Goal: Task Accomplishment & Management: Use online tool/utility

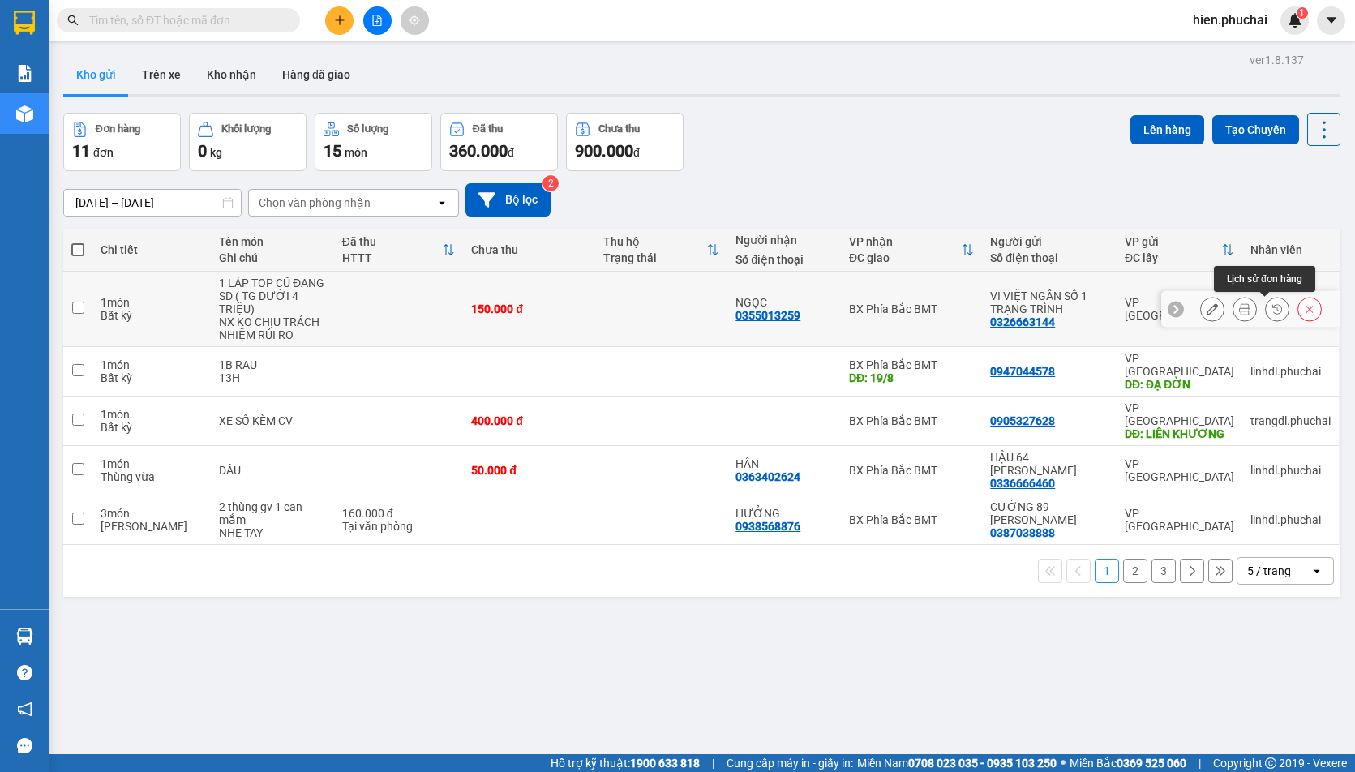
click at [1266, 309] on button at bounding box center [1277, 309] width 23 height 28
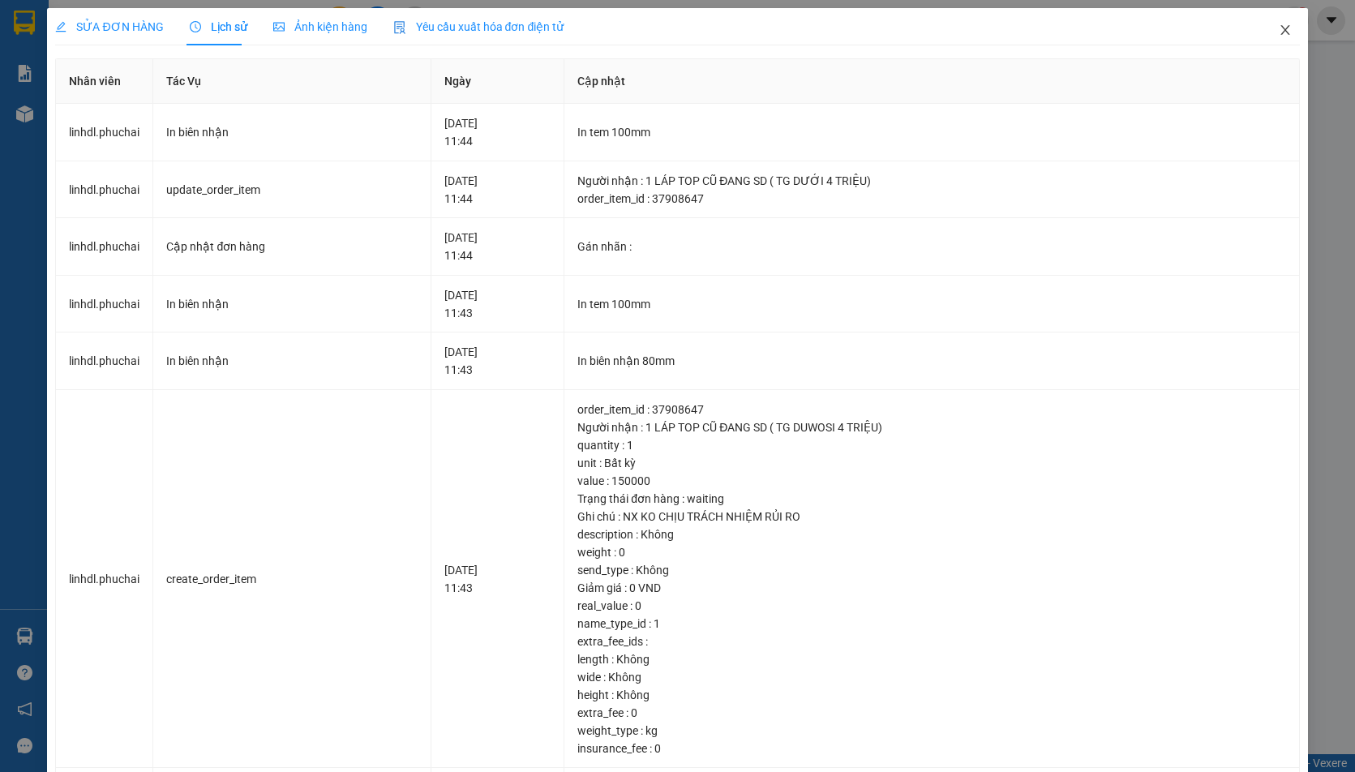
click at [1279, 31] on icon "close" at bounding box center [1285, 30] width 13 height 13
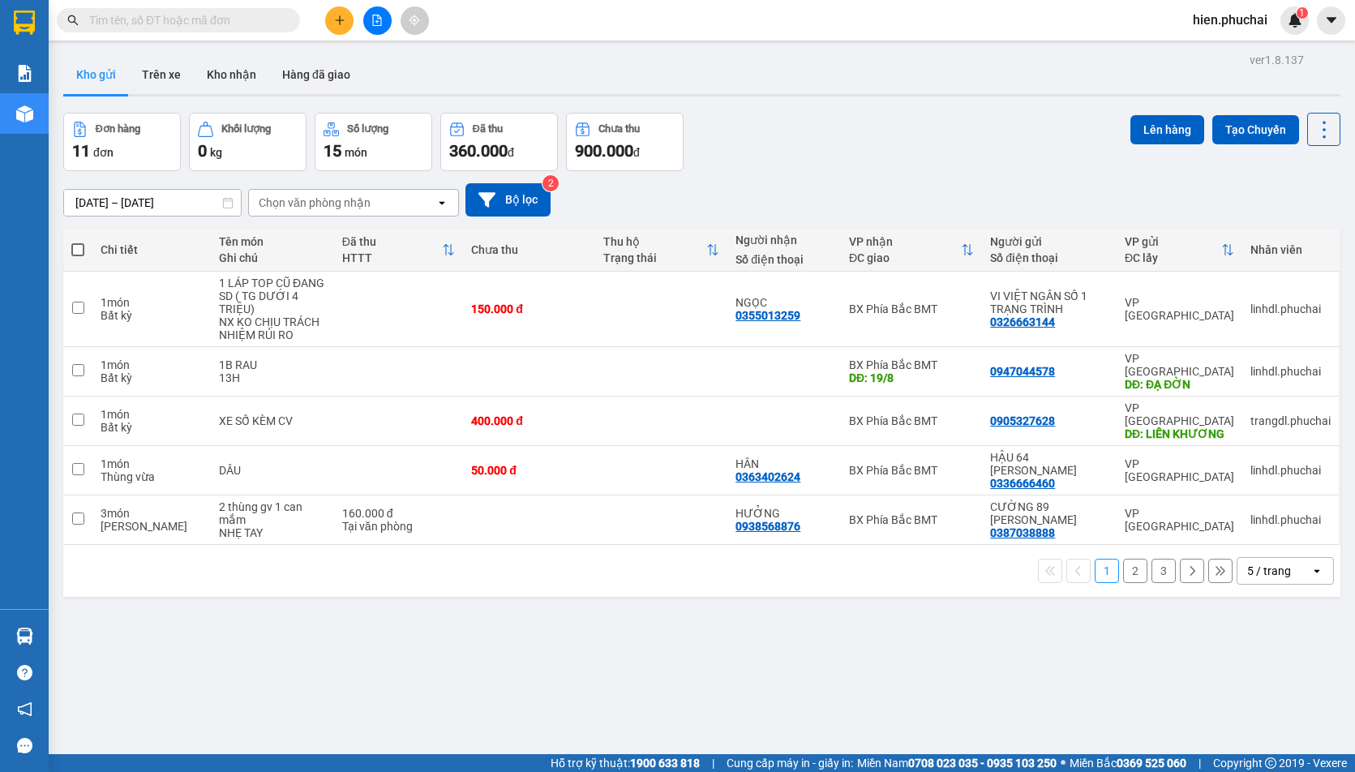
click at [1125, 559] on button "2" at bounding box center [1135, 571] width 24 height 24
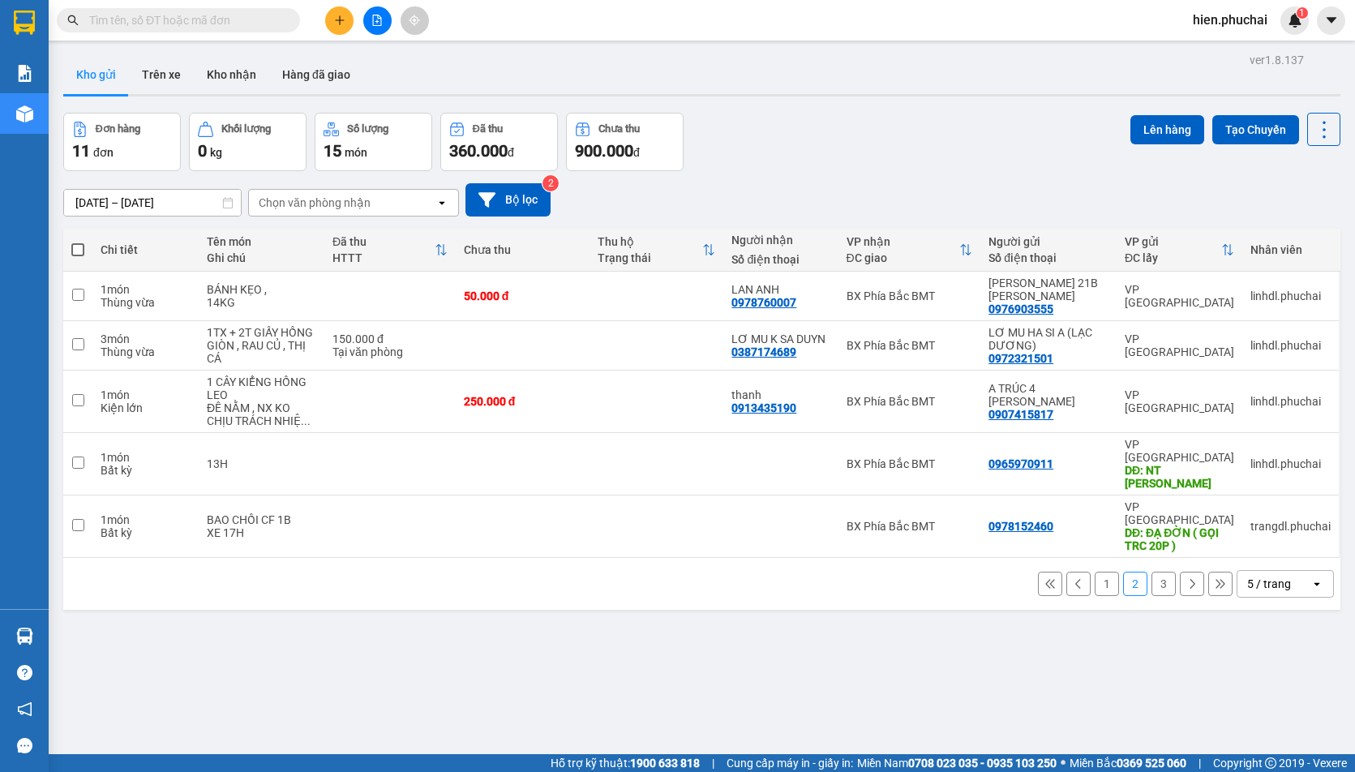
click at [1159, 572] on button "3" at bounding box center [1163, 584] width 24 height 24
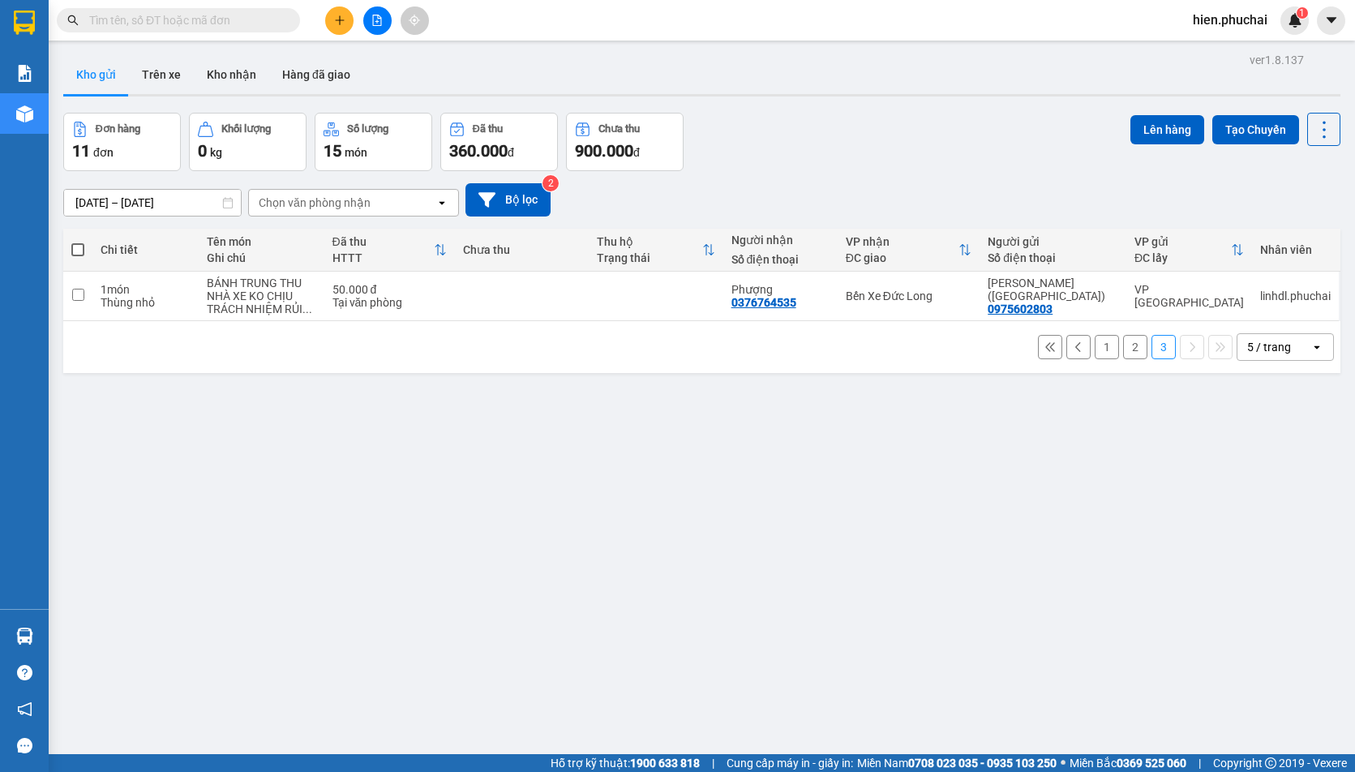
click at [1095, 345] on button "1" at bounding box center [1107, 347] width 24 height 24
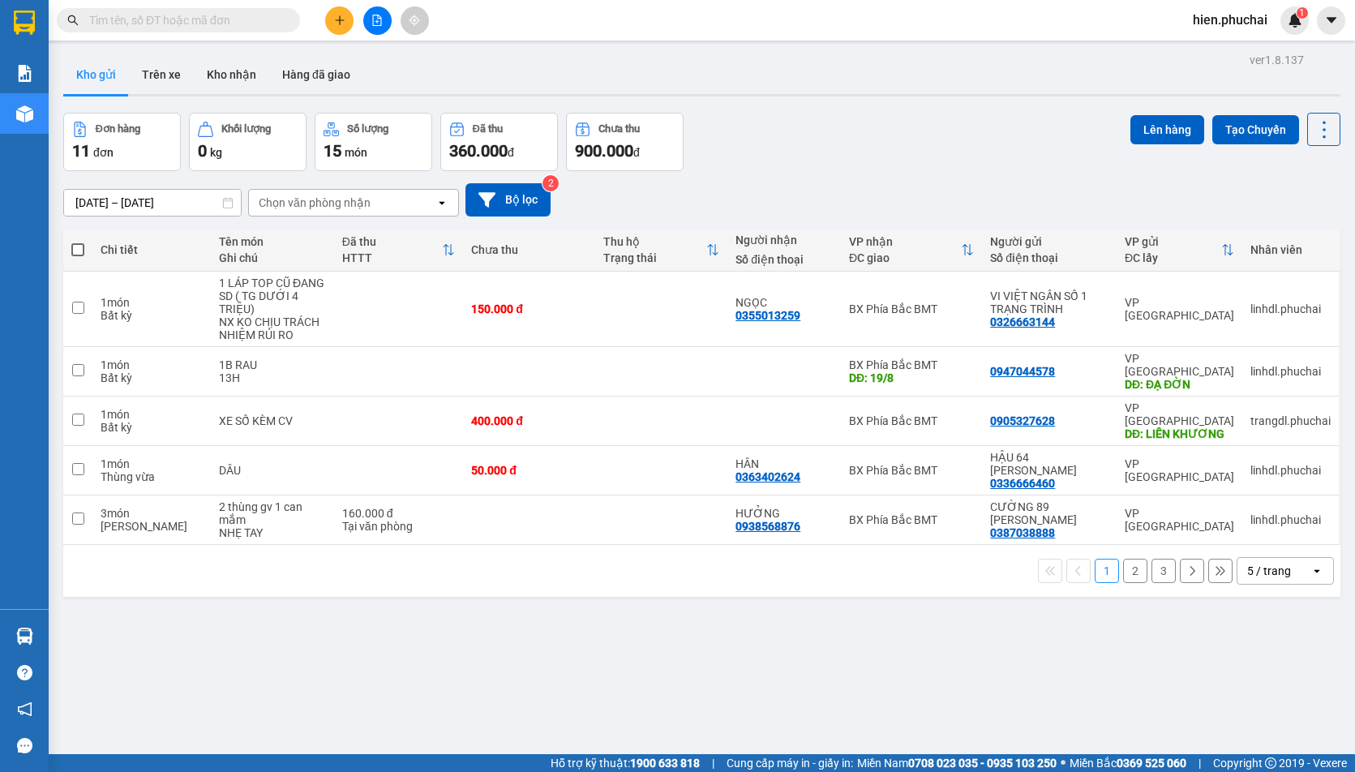
click at [1271, 563] on div "5 / trang" at bounding box center [1269, 571] width 44 height 16
click at [1272, 710] on span "100 / trang" at bounding box center [1266, 712] width 58 height 16
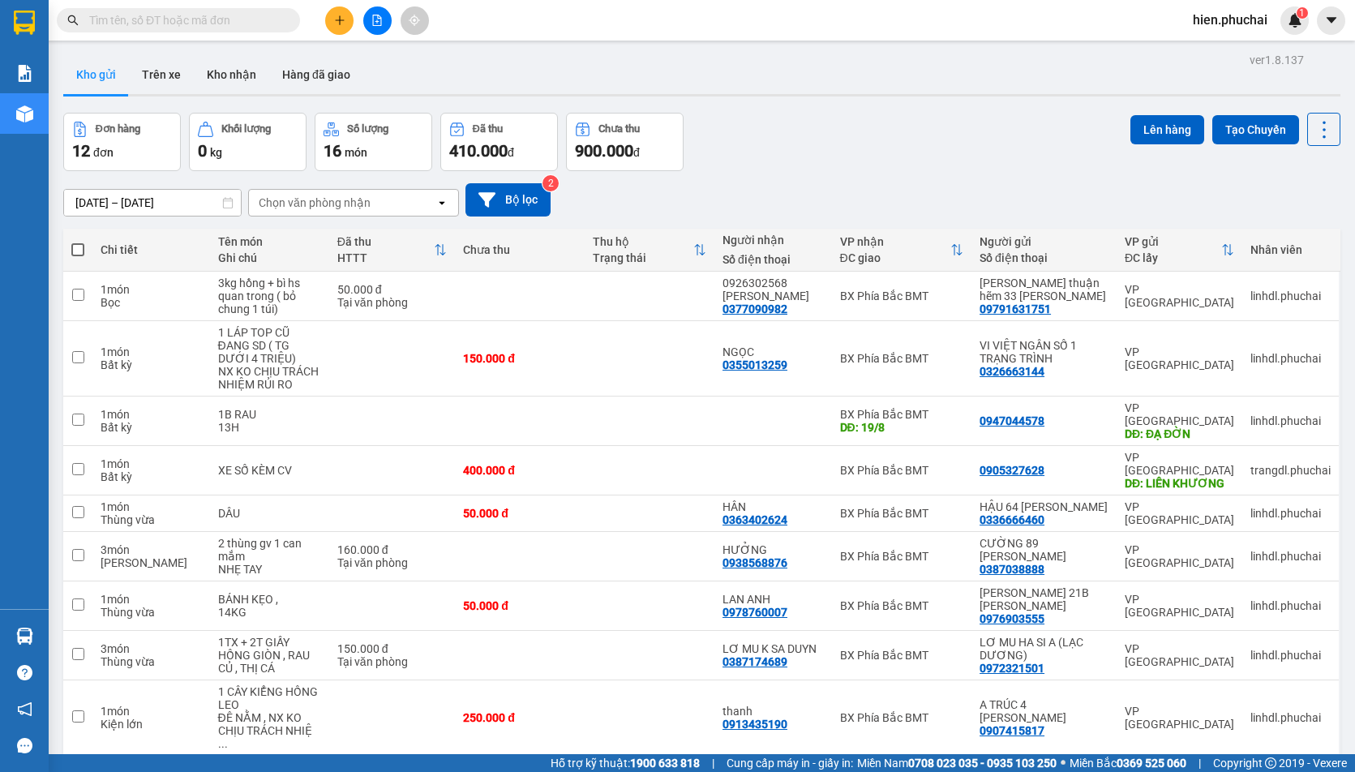
click at [727, 139] on div "Đơn hàng 12 đơn Khối lượng 0 kg Số lượng 16 món Đã thu 410.000 đ Chưa thu 900.0…" at bounding box center [701, 142] width 1277 height 58
click at [897, 203] on div "11/09/2025 – 13/09/2025 Press the down arrow key to interact with the calendar …" at bounding box center [701, 199] width 1277 height 33
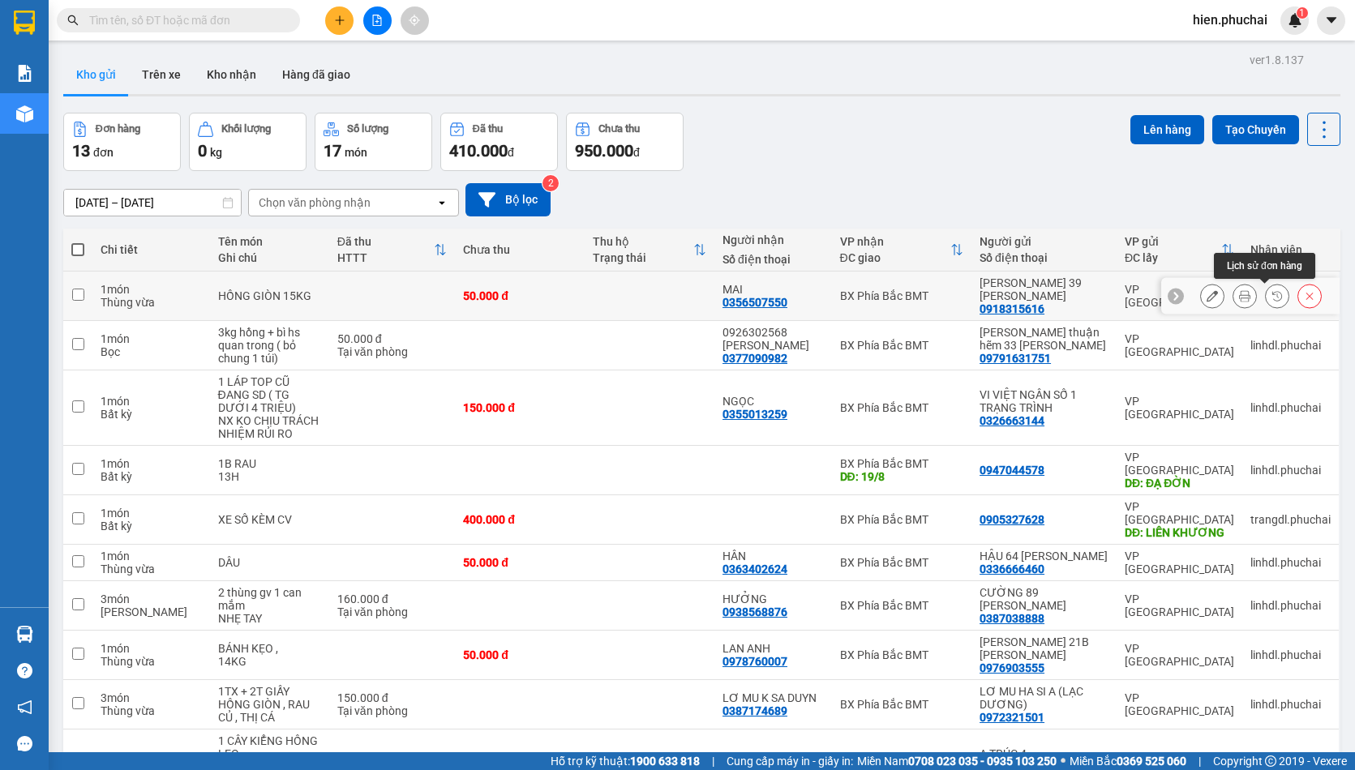
click at [1271, 294] on icon at bounding box center [1276, 295] width 11 height 11
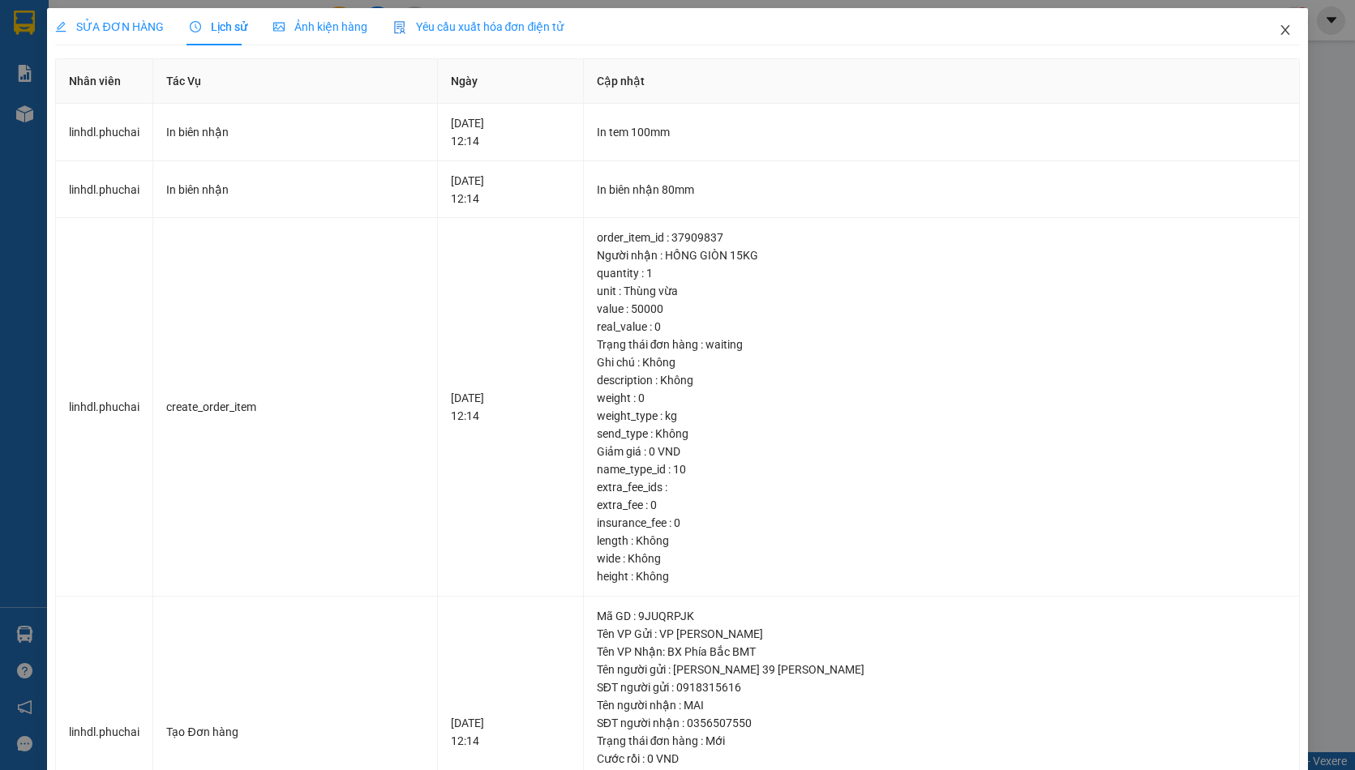
click at [1279, 25] on icon "close" at bounding box center [1285, 30] width 13 height 13
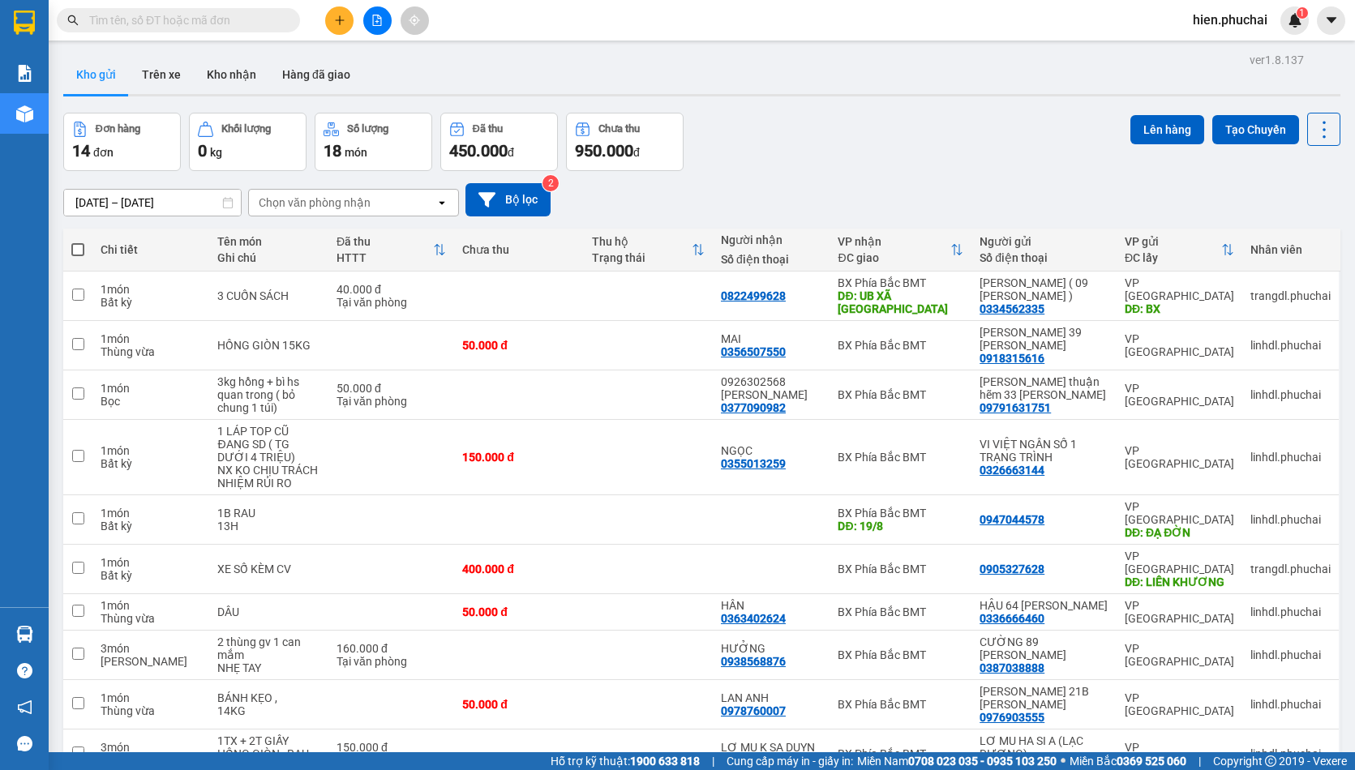
click at [827, 152] on div "Đơn hàng 14 đơn Khối lượng 0 kg Số lượng 18 món Đã thu 450.000 đ Chưa thu 950.0…" at bounding box center [701, 142] width 1277 height 58
click at [746, 165] on div "Đơn hàng 14 đơn Khối lượng 0 kg Số lượng 18 món Đã thu 450.000 đ Chưa thu 950.0…" at bounding box center [701, 142] width 1277 height 58
click at [1271, 345] on icon at bounding box center [1276, 345] width 11 height 11
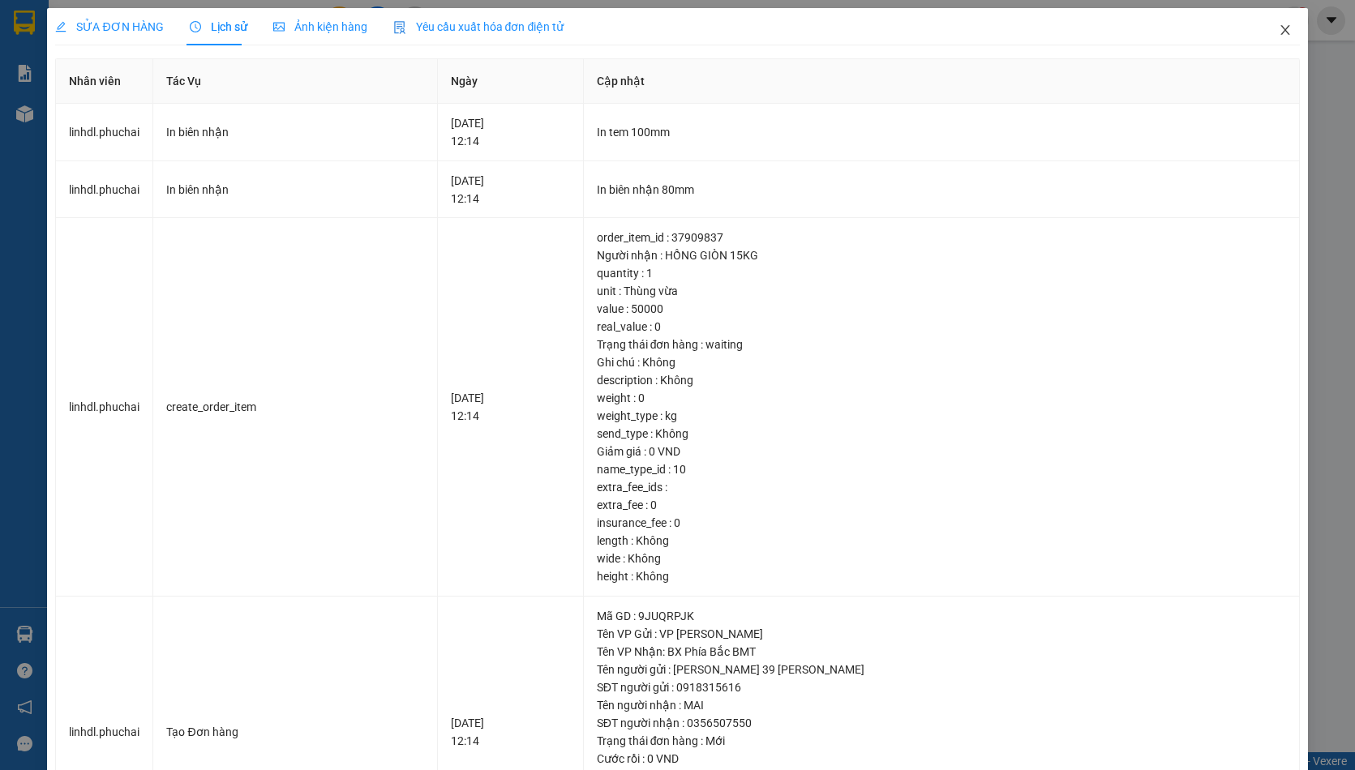
click at [1264, 36] on span "Close" at bounding box center [1285, 30] width 45 height 45
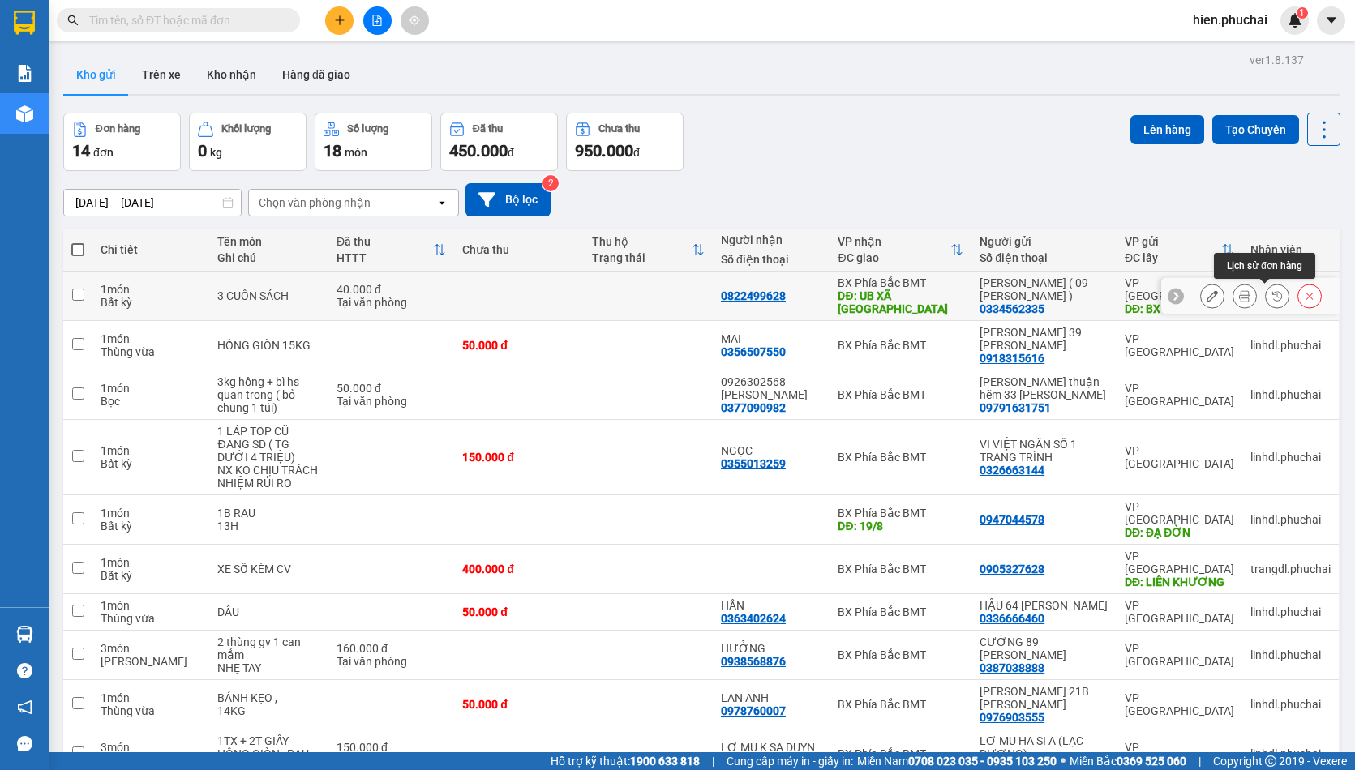
click at [1272, 292] on icon at bounding box center [1277, 296] width 10 height 10
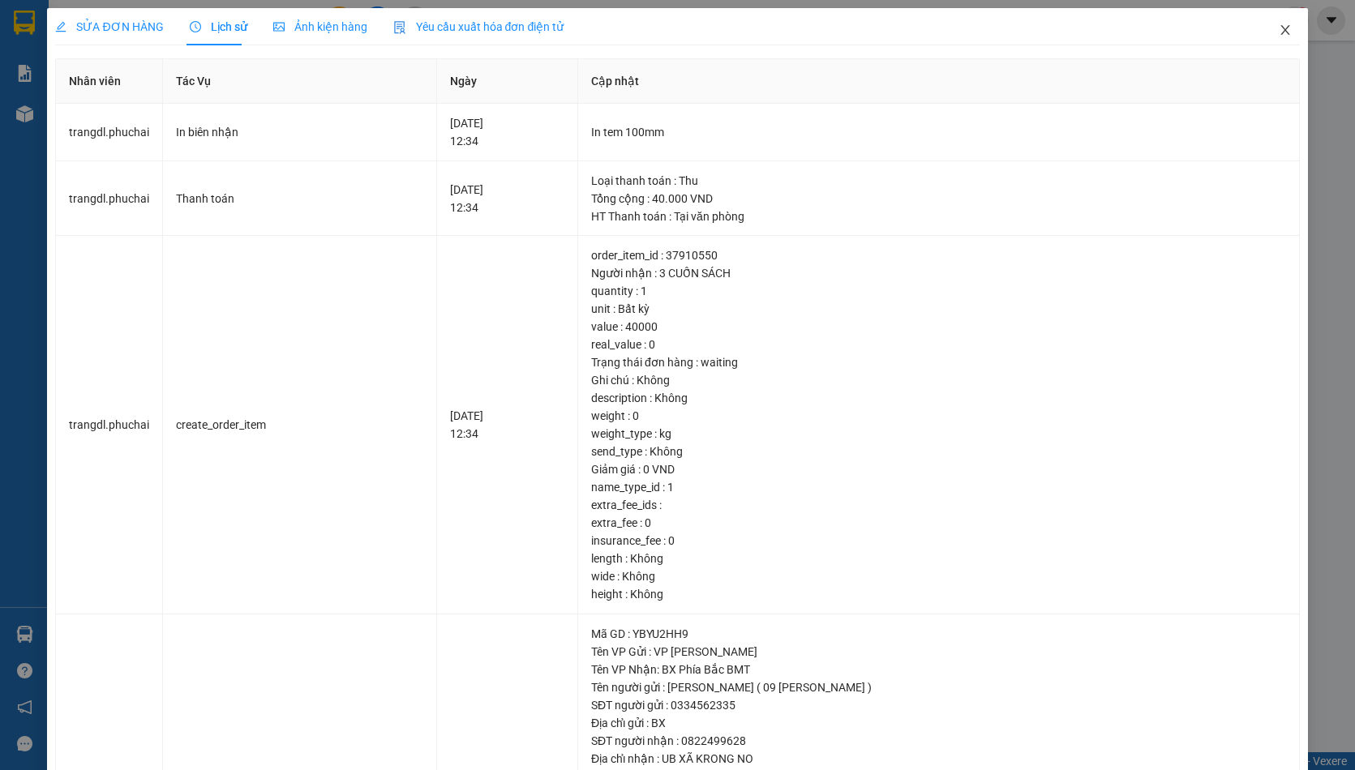
click at [1263, 34] on span "Close" at bounding box center [1285, 30] width 45 height 45
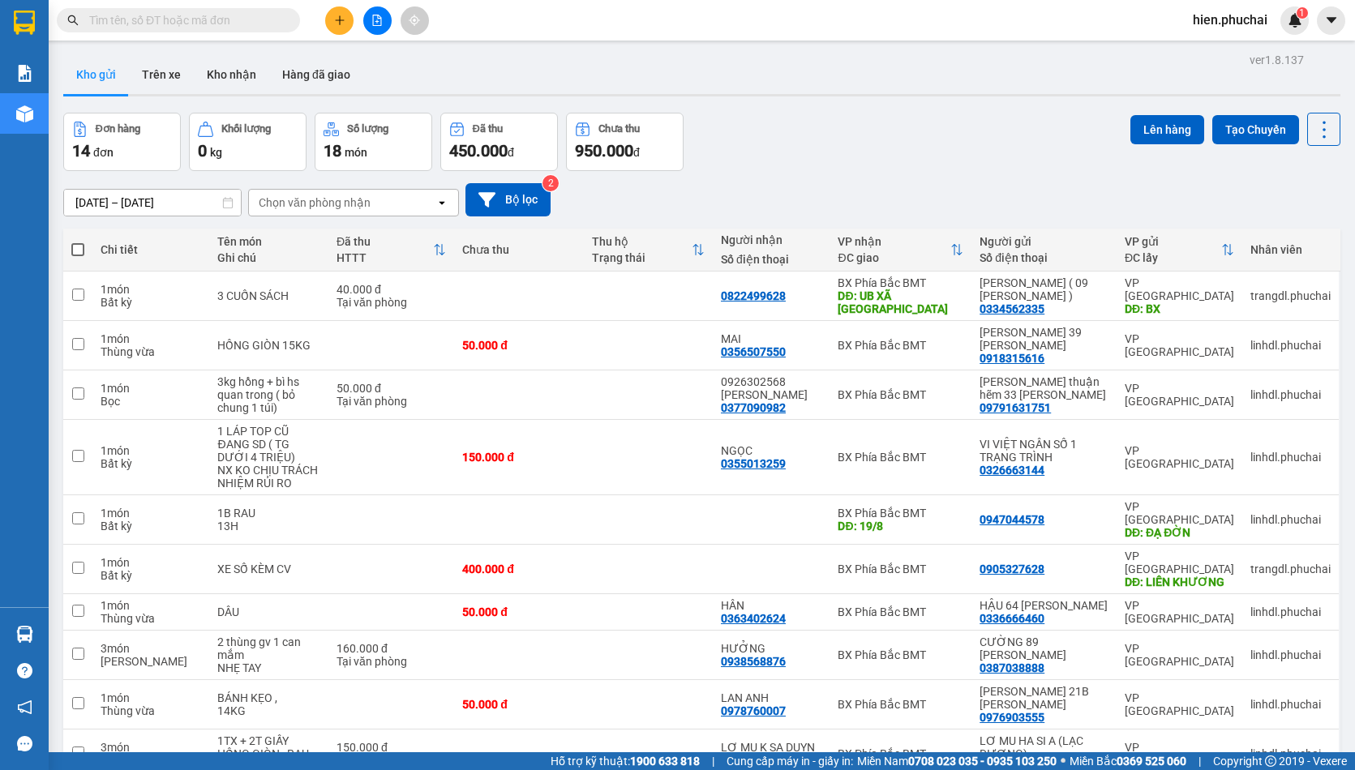
click at [985, 108] on div "ver 1.8.137 Kho gửi Trên xe Kho nhận Hàng đã giao Đơn hàng 14 đơn Khối lượng 0 …" at bounding box center [702, 575] width 1290 height 1052
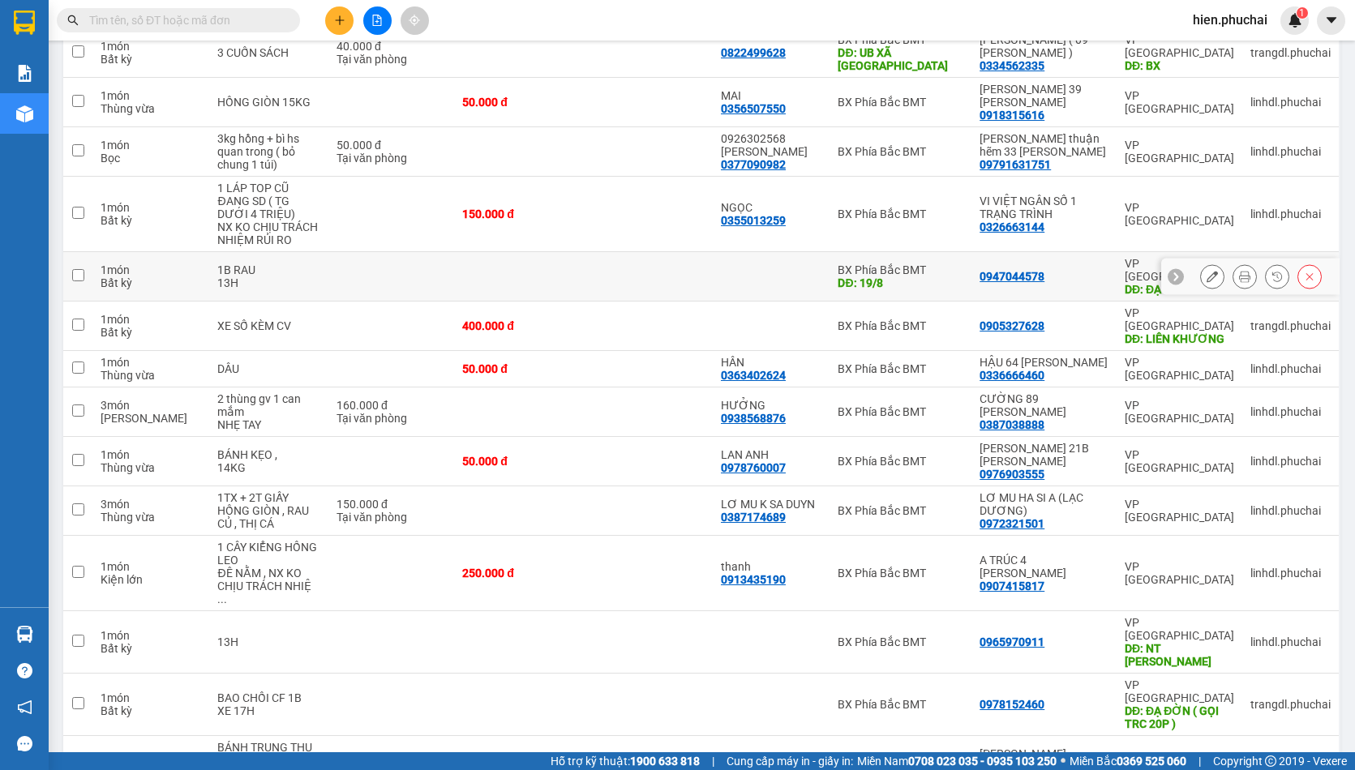
scroll to position [81, 0]
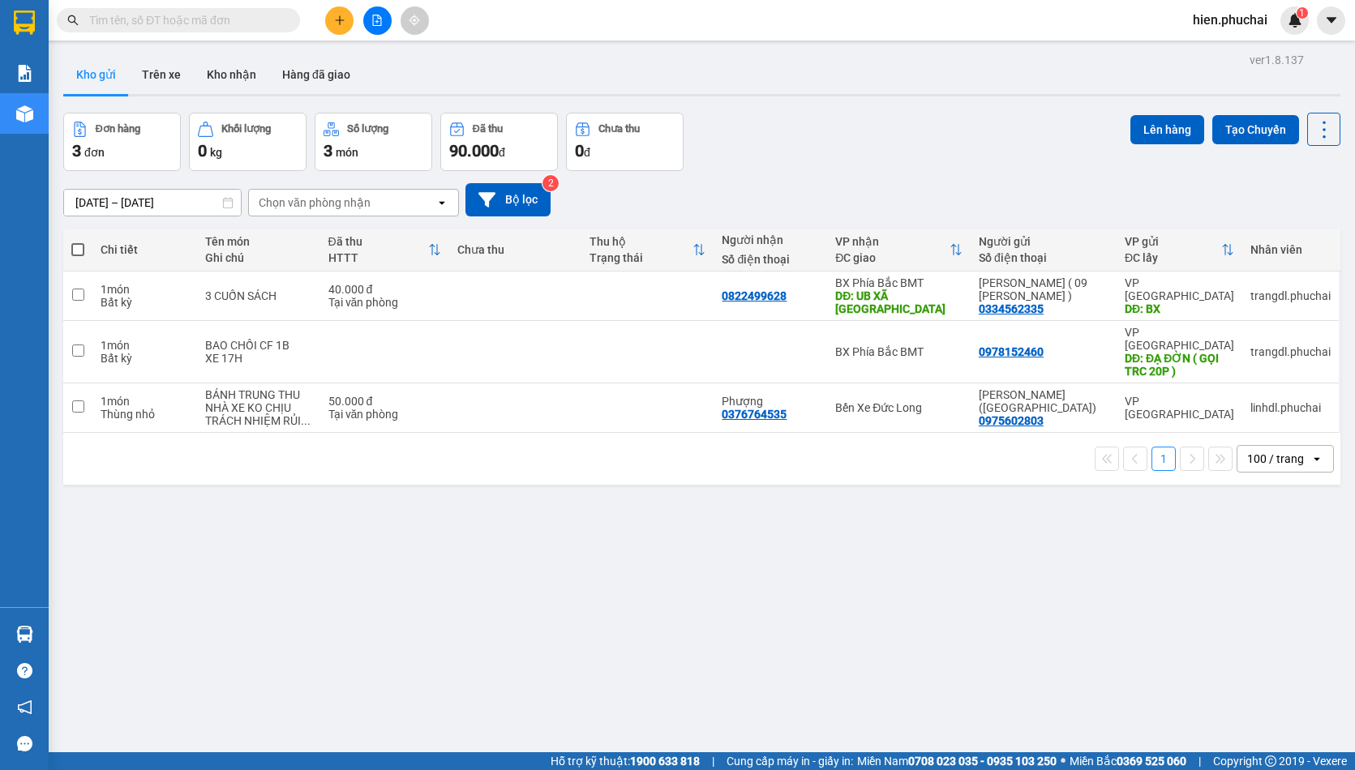
click at [838, 156] on div "Đơn hàng 3 đơn Khối lượng 0 kg Số lượng 3 món Đã thu 90.000 đ Chưa thu 0 đ Lên …" at bounding box center [701, 142] width 1277 height 58
click at [82, 298] on input "checkbox" at bounding box center [78, 295] width 12 height 12
checkbox input "true"
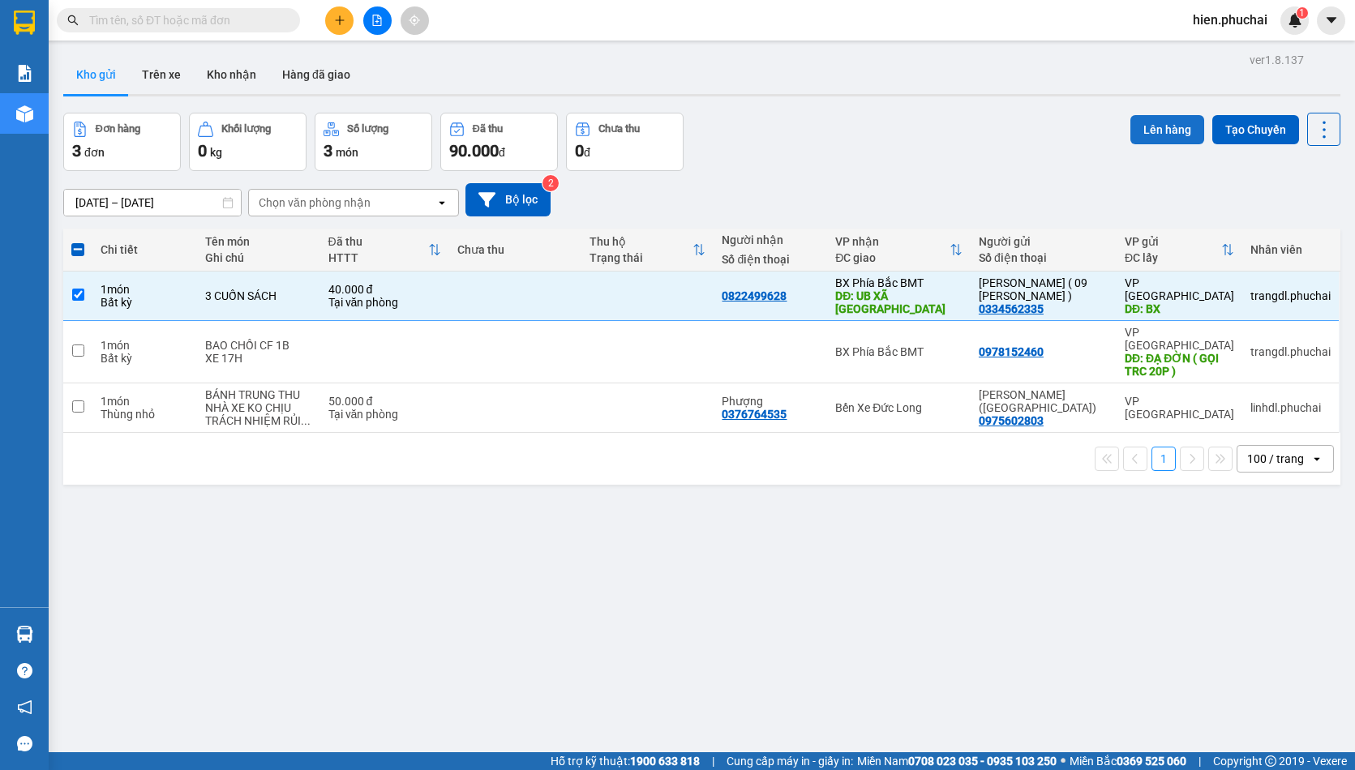
click at [1139, 133] on button "Lên hàng" at bounding box center [1167, 129] width 74 height 29
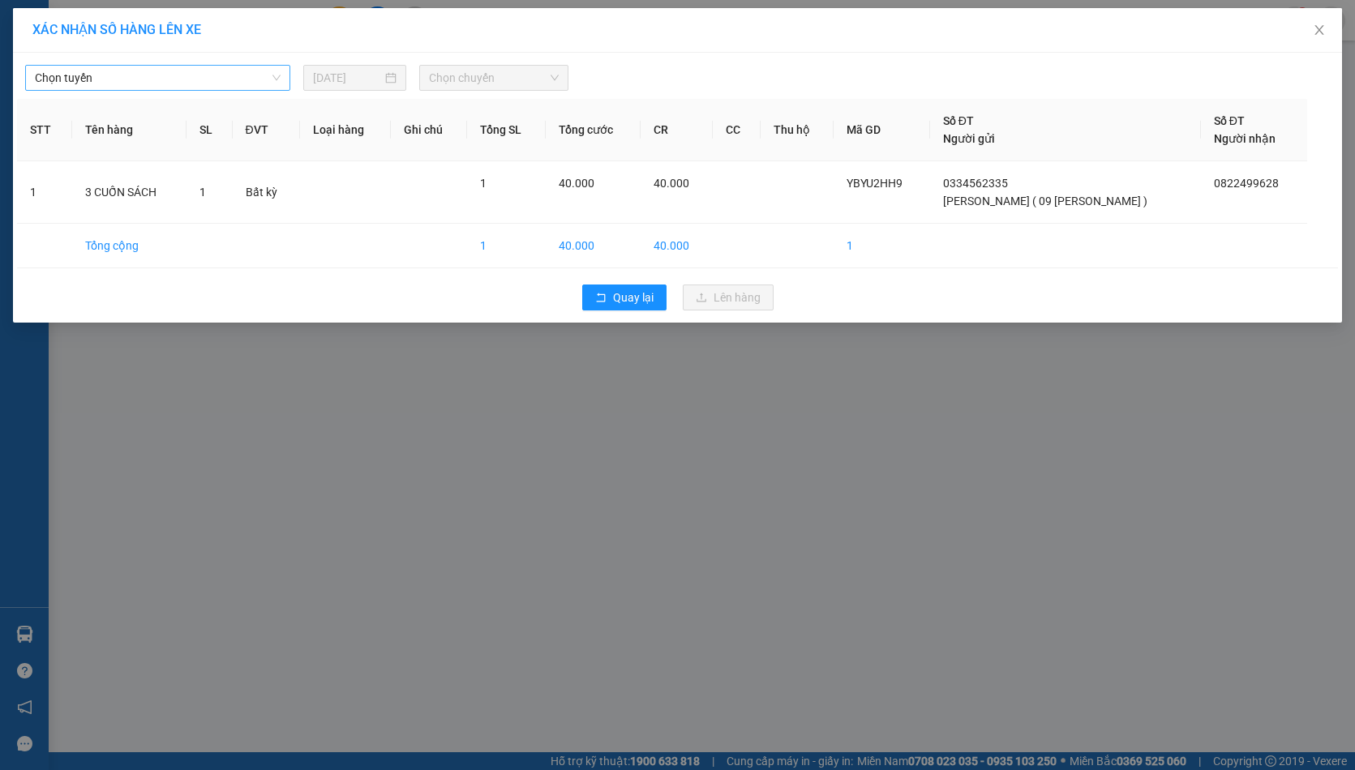
click at [256, 75] on span "Chọn tuyến" at bounding box center [158, 78] width 246 height 24
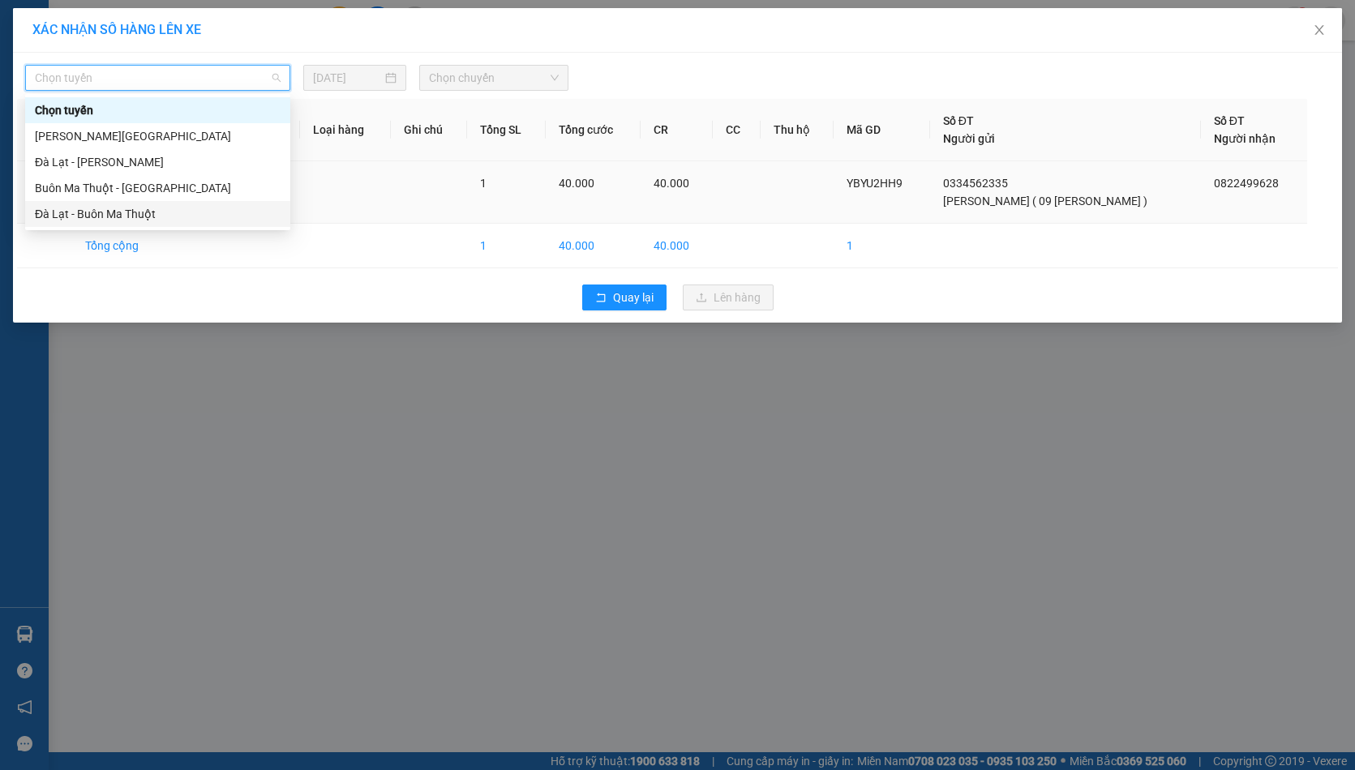
click at [163, 217] on div "Đà Lạt - Buôn Ma Thuột" at bounding box center [158, 214] width 246 height 18
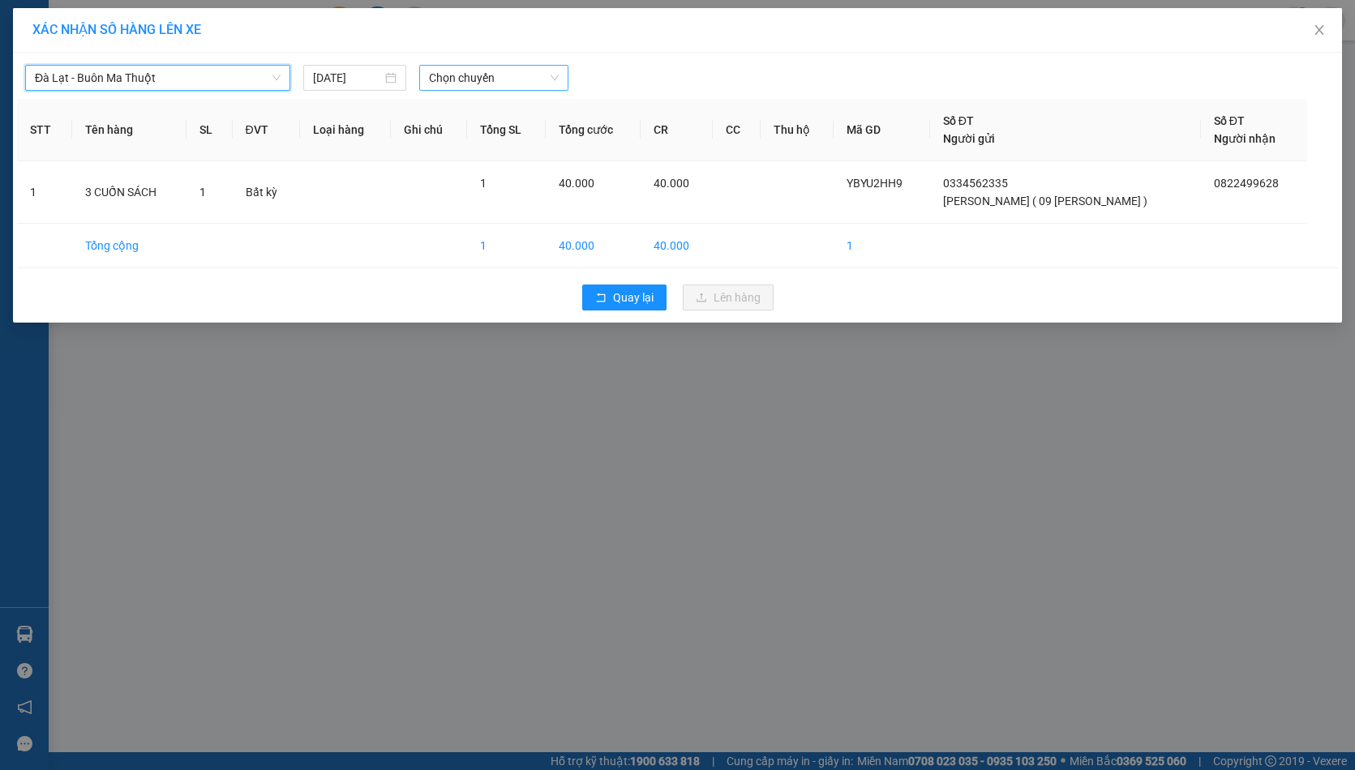
click at [486, 72] on span "Chọn chuyến" at bounding box center [494, 78] width 130 height 24
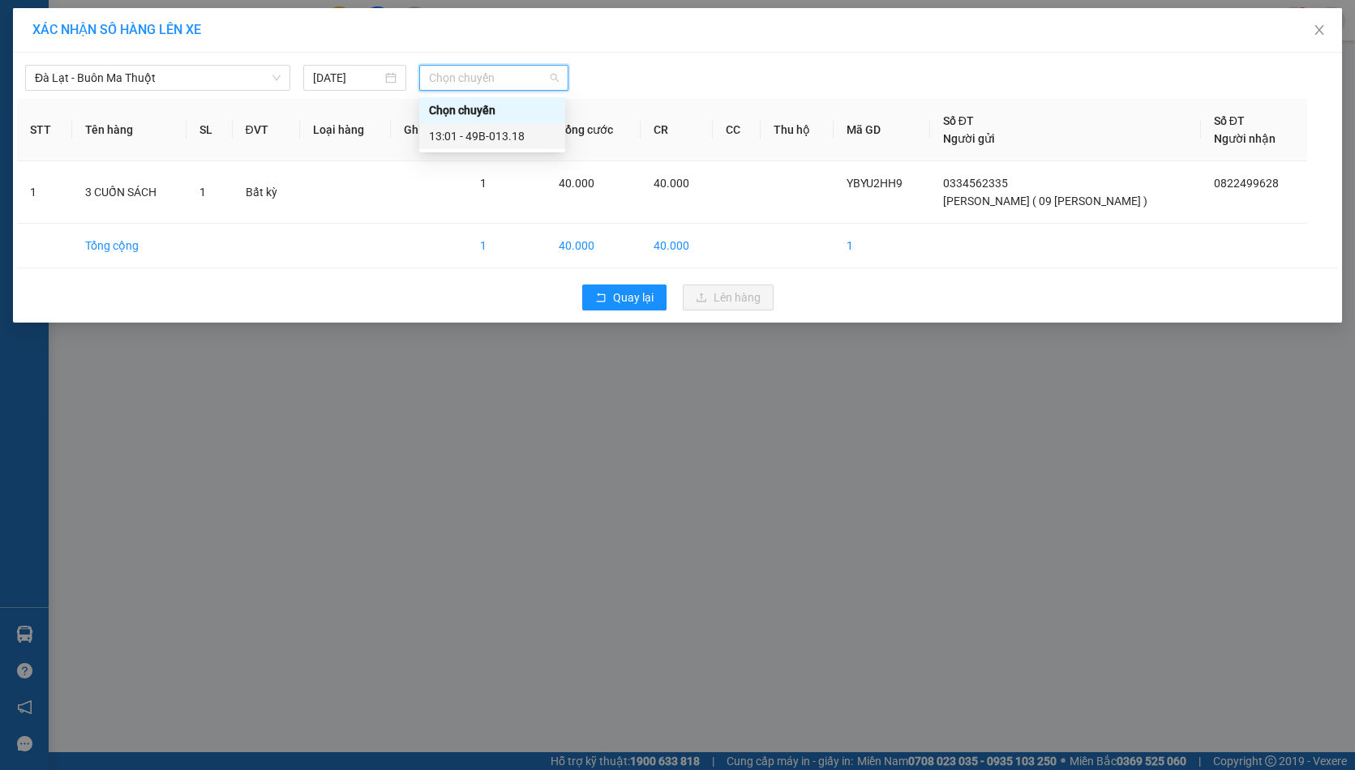
click at [506, 140] on div "13:01 - 49B-013.18" at bounding box center [492, 136] width 127 height 18
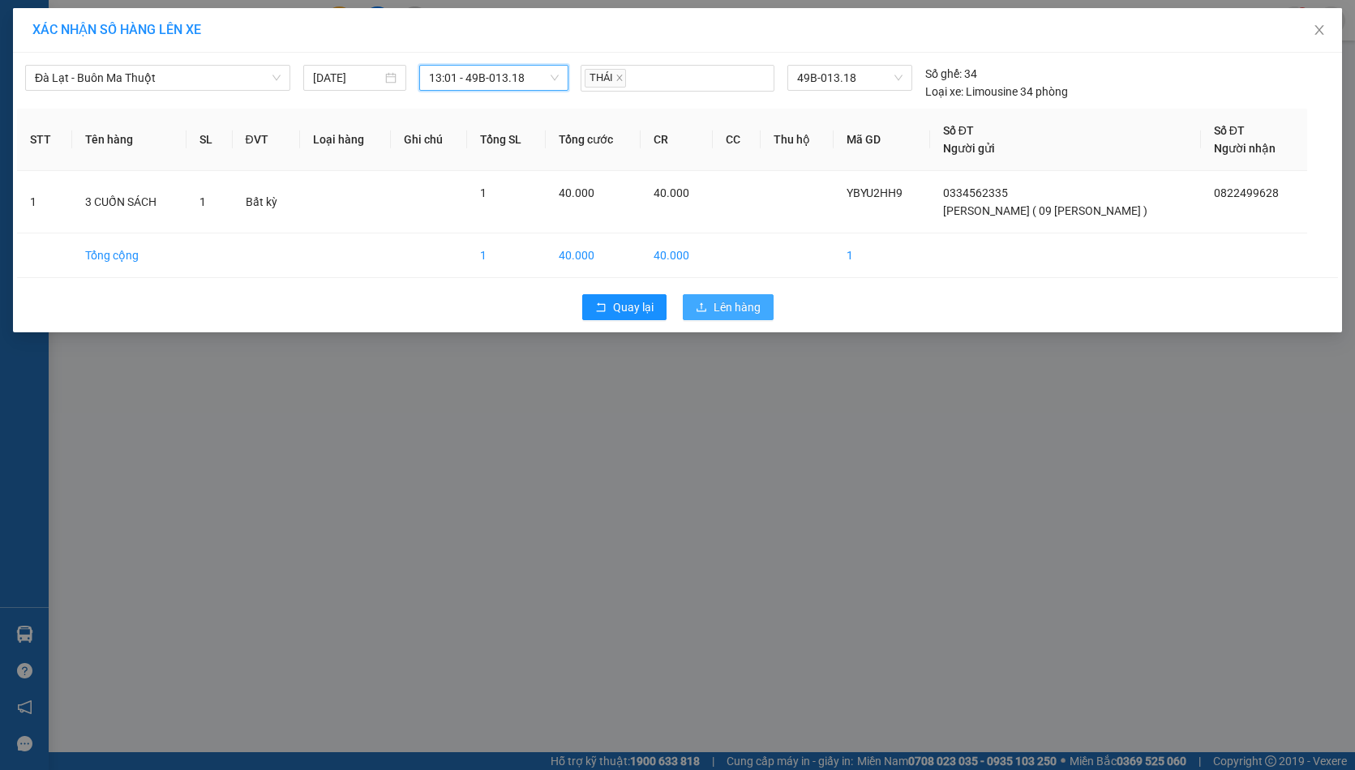
click at [723, 311] on span "Lên hàng" at bounding box center [737, 307] width 47 height 18
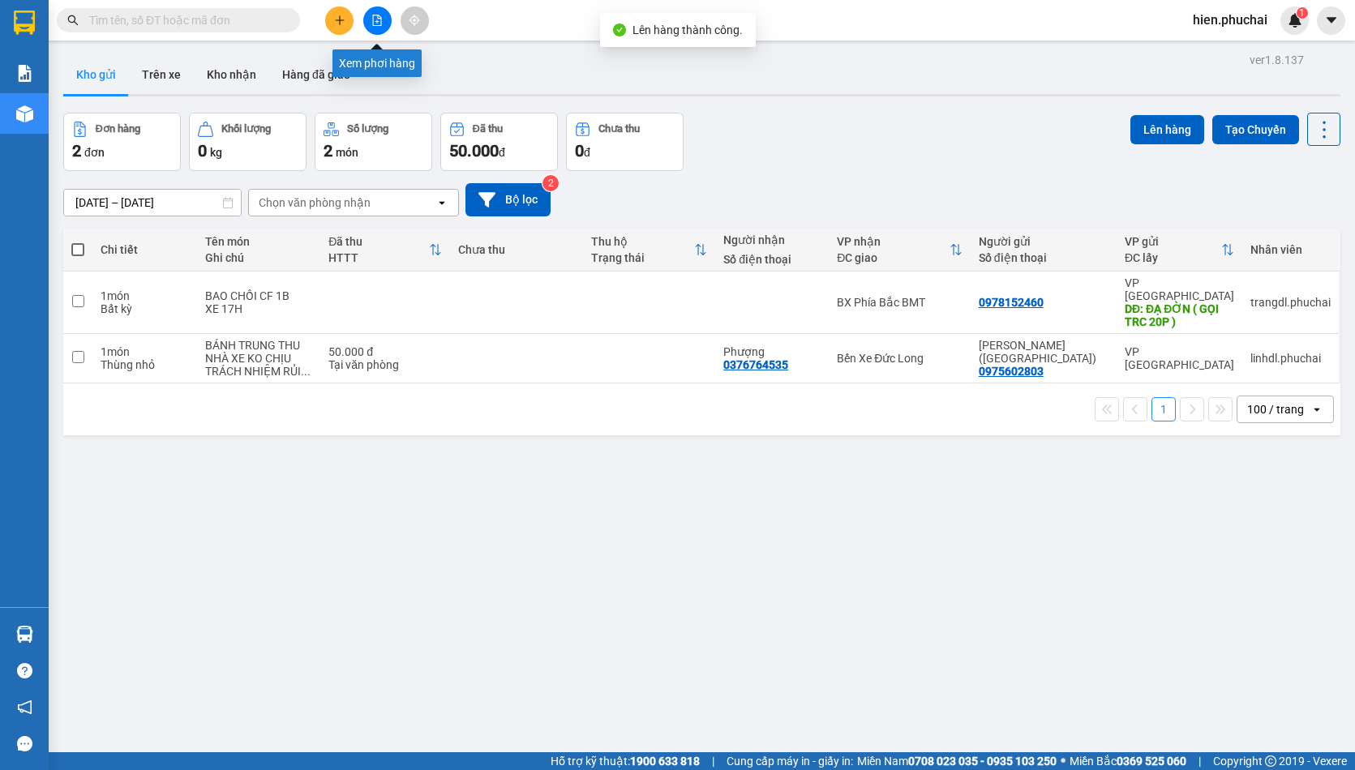
click at [369, 17] on button at bounding box center [377, 20] width 28 height 28
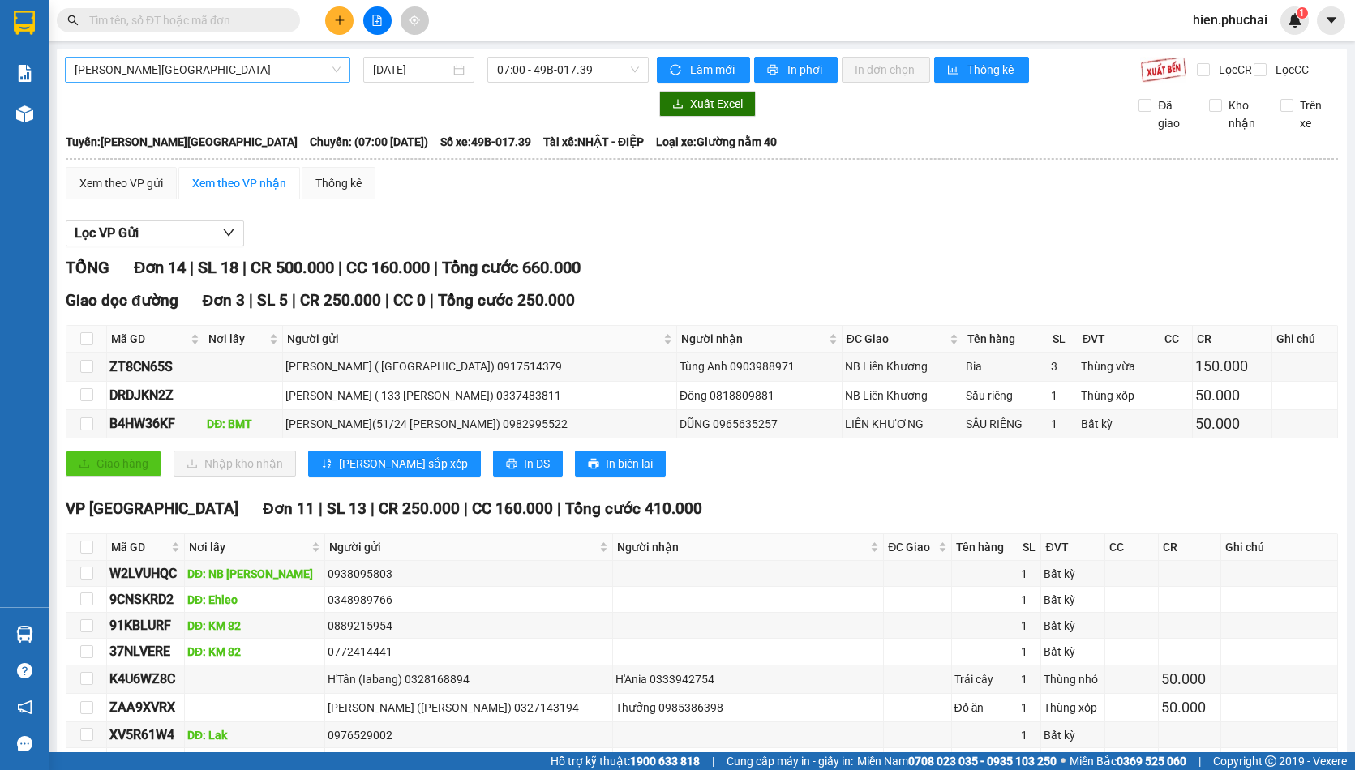
click at [263, 71] on span "Gia Lai - Đà Lạt" at bounding box center [208, 70] width 266 height 24
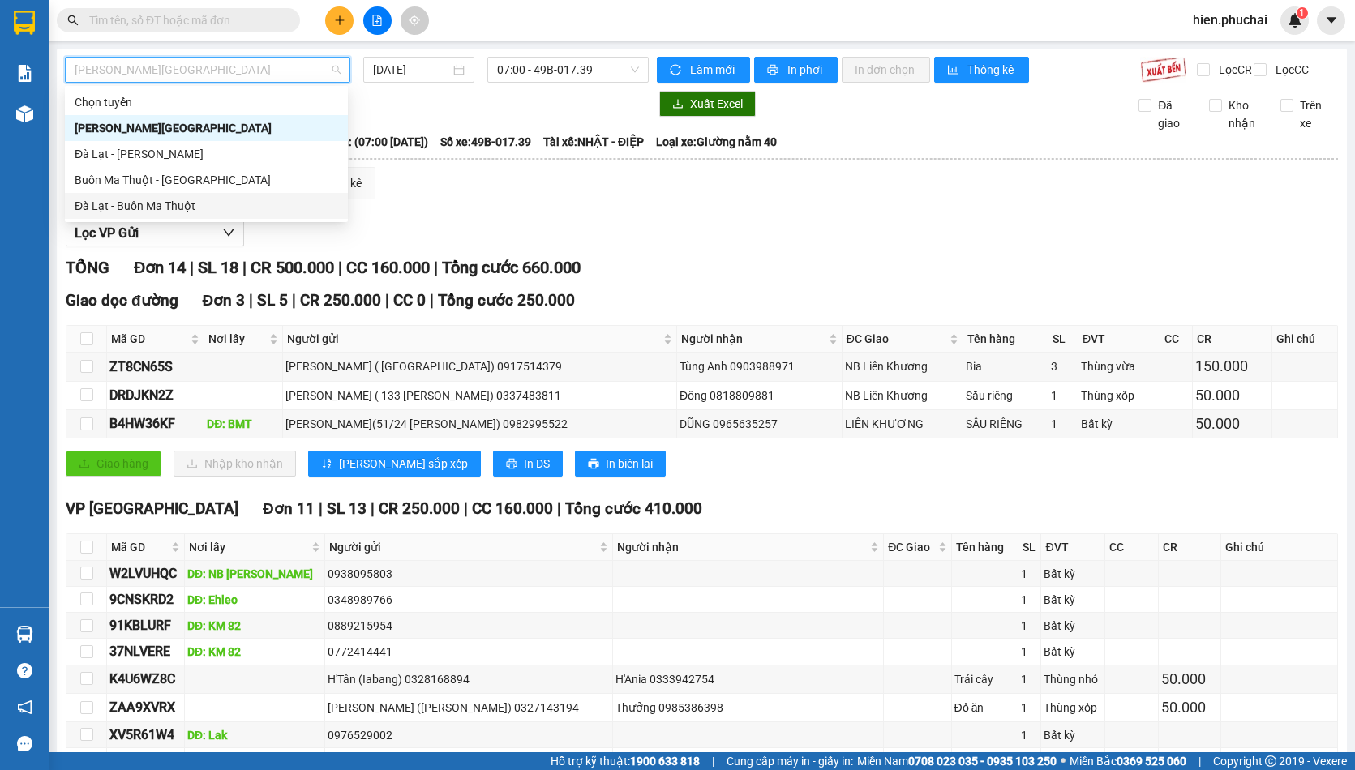
click at [229, 204] on div "Đà Lạt - Buôn Ma Thuột" at bounding box center [207, 206] width 264 height 18
type input "13/09/2025"
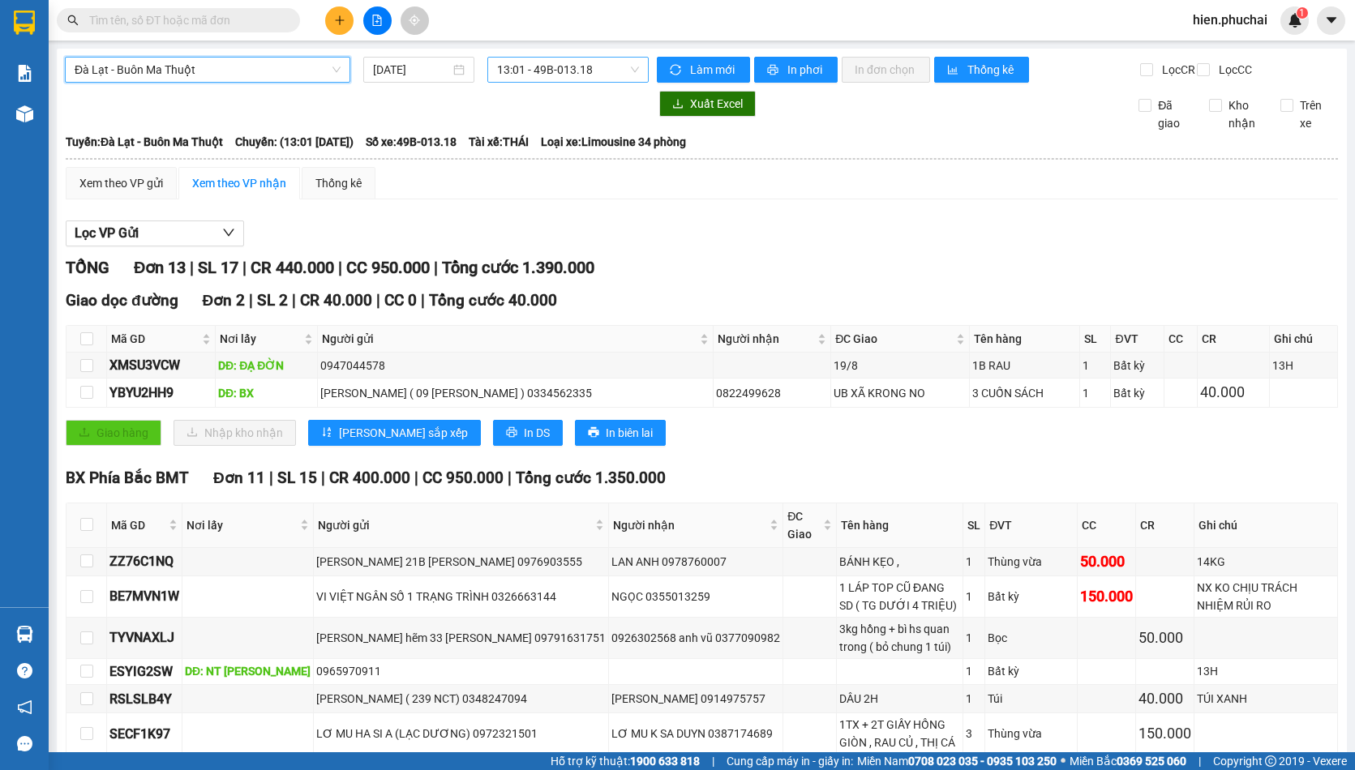
click at [526, 67] on span "13:01 - 49B-013.18" at bounding box center [568, 70] width 142 height 24
click at [533, 127] on div "13:01 - 49B-013.18" at bounding box center [556, 128] width 127 height 18
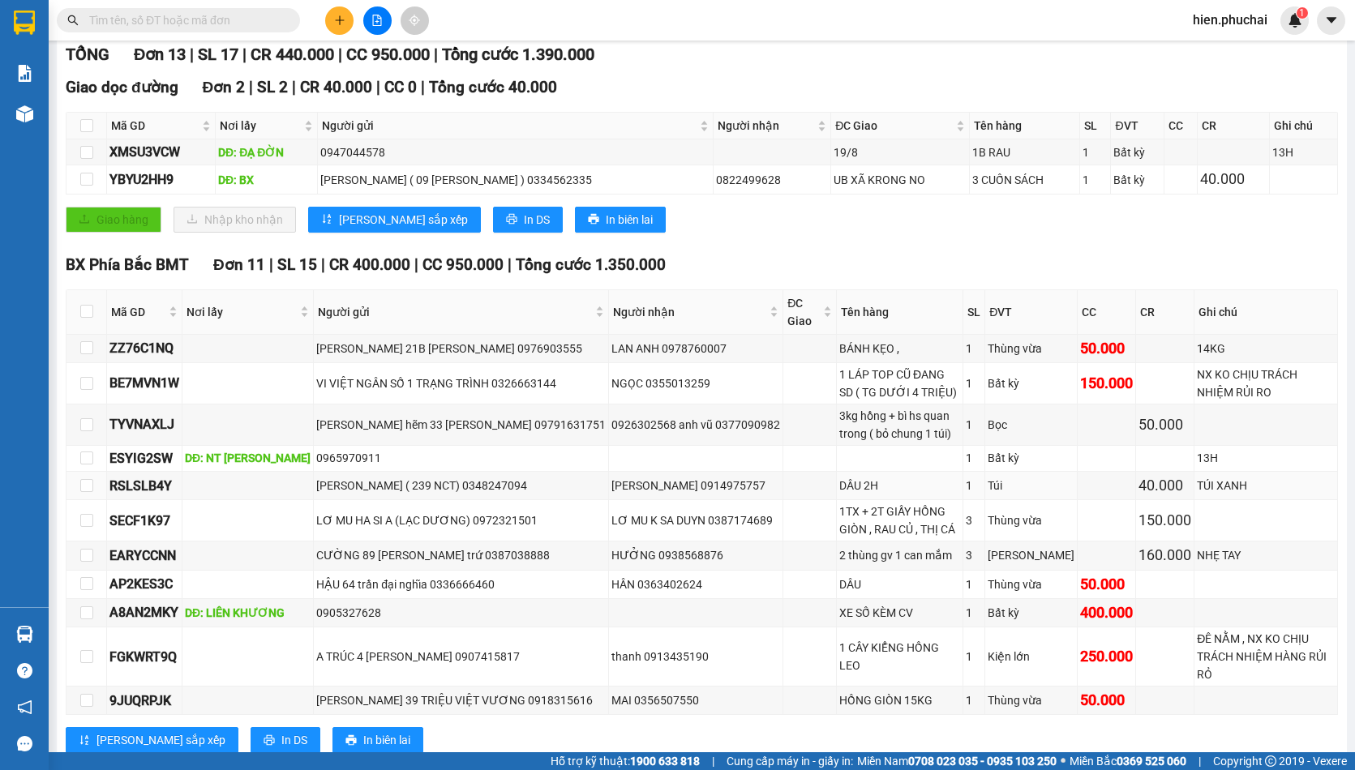
scroll to position [132, 0]
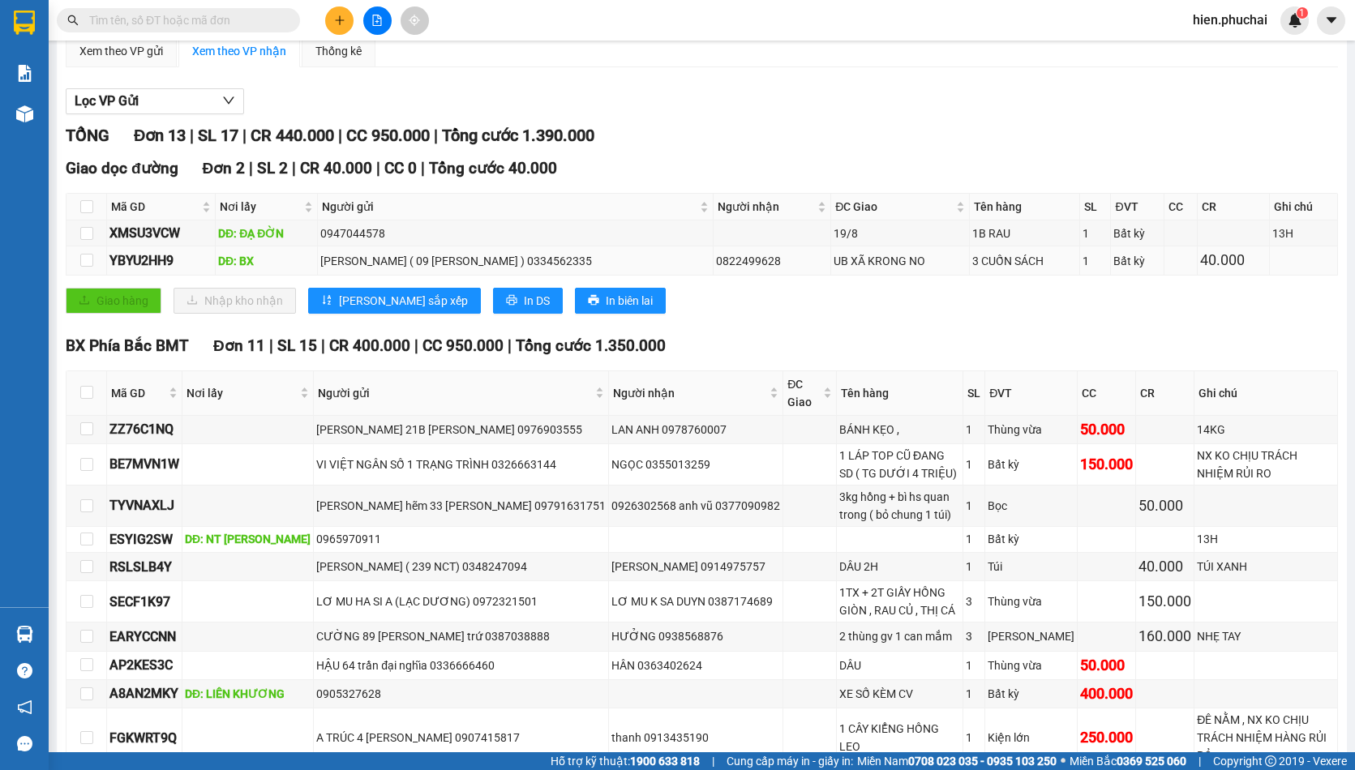
click at [880, 270] on div "UB XÃ KRONG NO" at bounding box center [900, 261] width 133 height 18
click at [1074, 273] on td "3 CUỐN SÁCH" at bounding box center [1024, 261] width 109 height 28
click at [959, 275] on td "UB XÃ KRONG NO" at bounding box center [900, 261] width 139 height 28
click at [820, 270] on div "0822499628" at bounding box center [772, 261] width 112 height 18
click at [869, 267] on div "UB XÃ KRONG NO" at bounding box center [900, 261] width 133 height 18
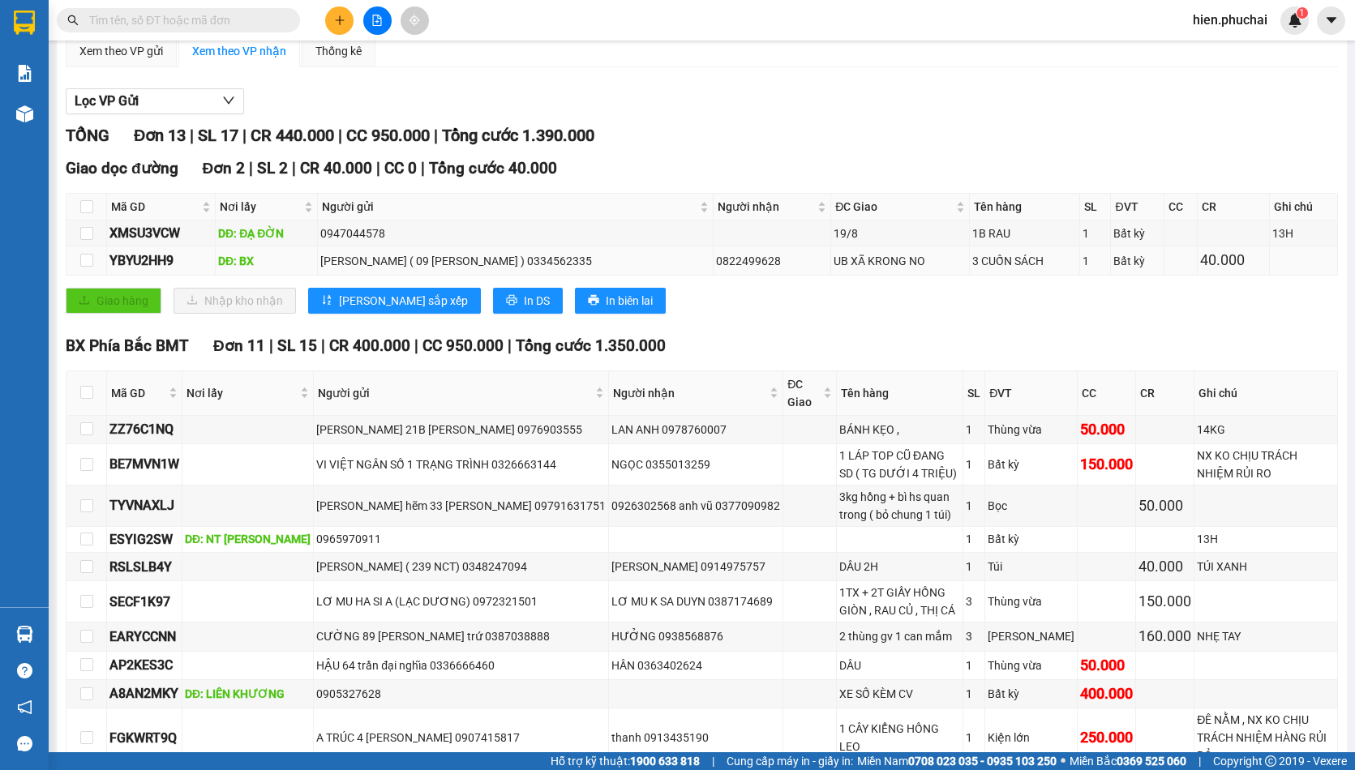
click at [769, 270] on div "0822499628" at bounding box center [772, 261] width 112 height 18
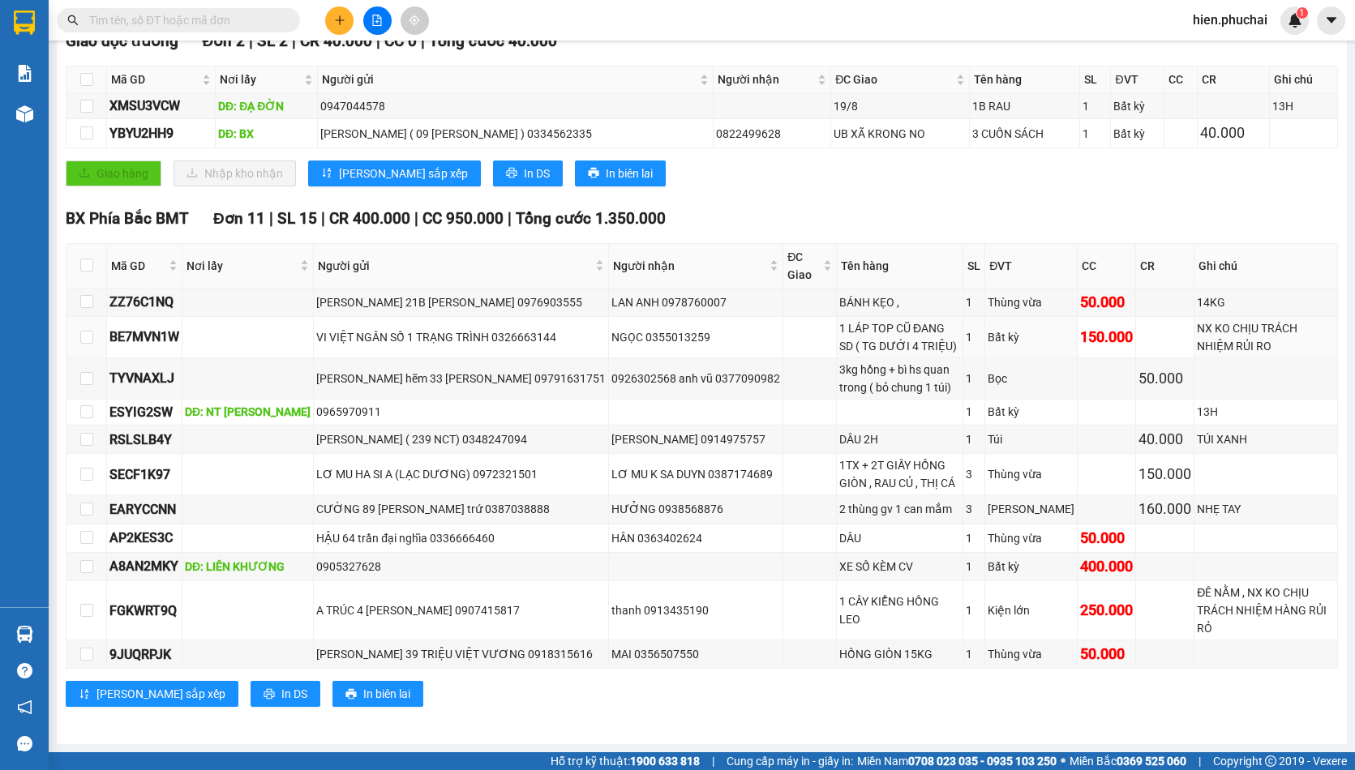
scroll to position [0, 0]
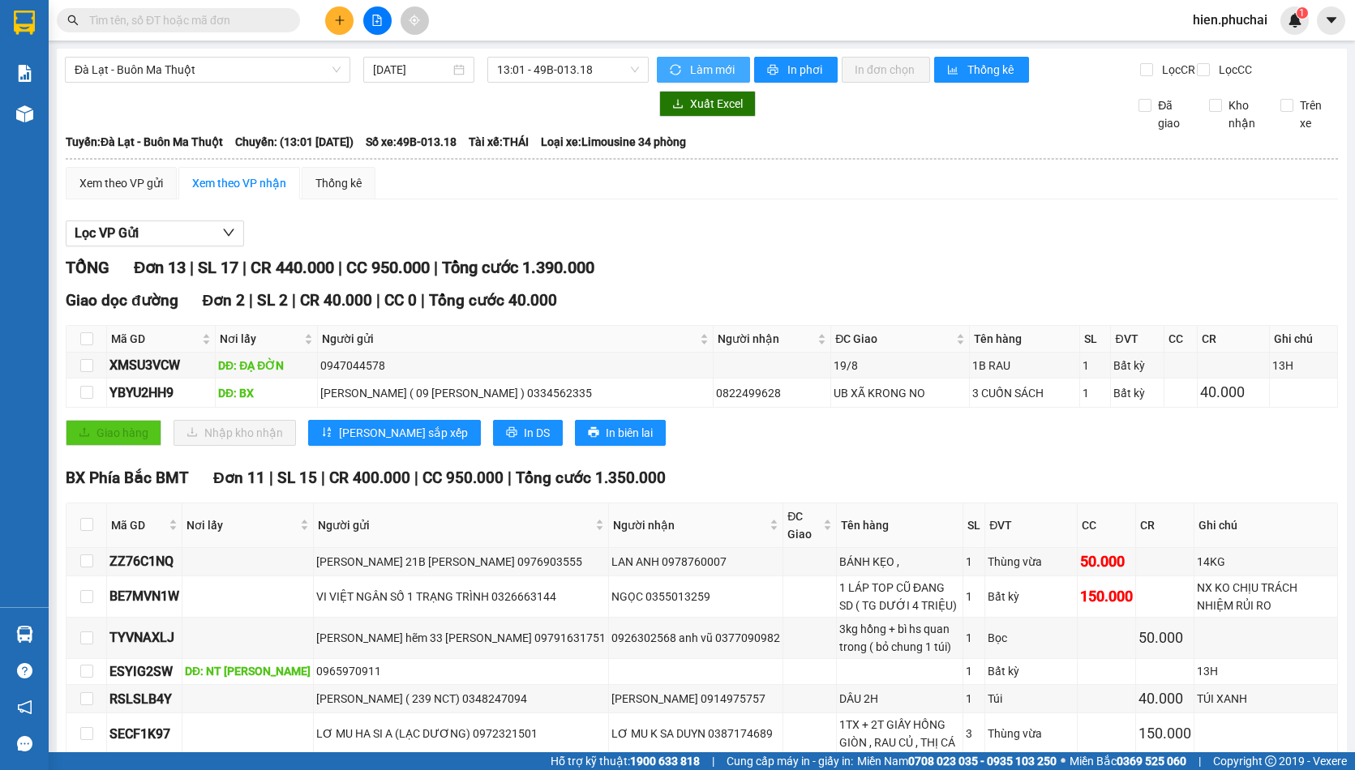
click at [691, 59] on button "Làm mới" at bounding box center [703, 70] width 93 height 26
click at [787, 72] on span "In phơi" at bounding box center [805, 70] width 37 height 18
click at [718, 299] on div "TỔNG Đơn 13 | SL 17 | CR 440.000 | CC 950.000 | Tổng cước 1.390.000 Giao dọc đư…" at bounding box center [702, 620] width 1272 height 731
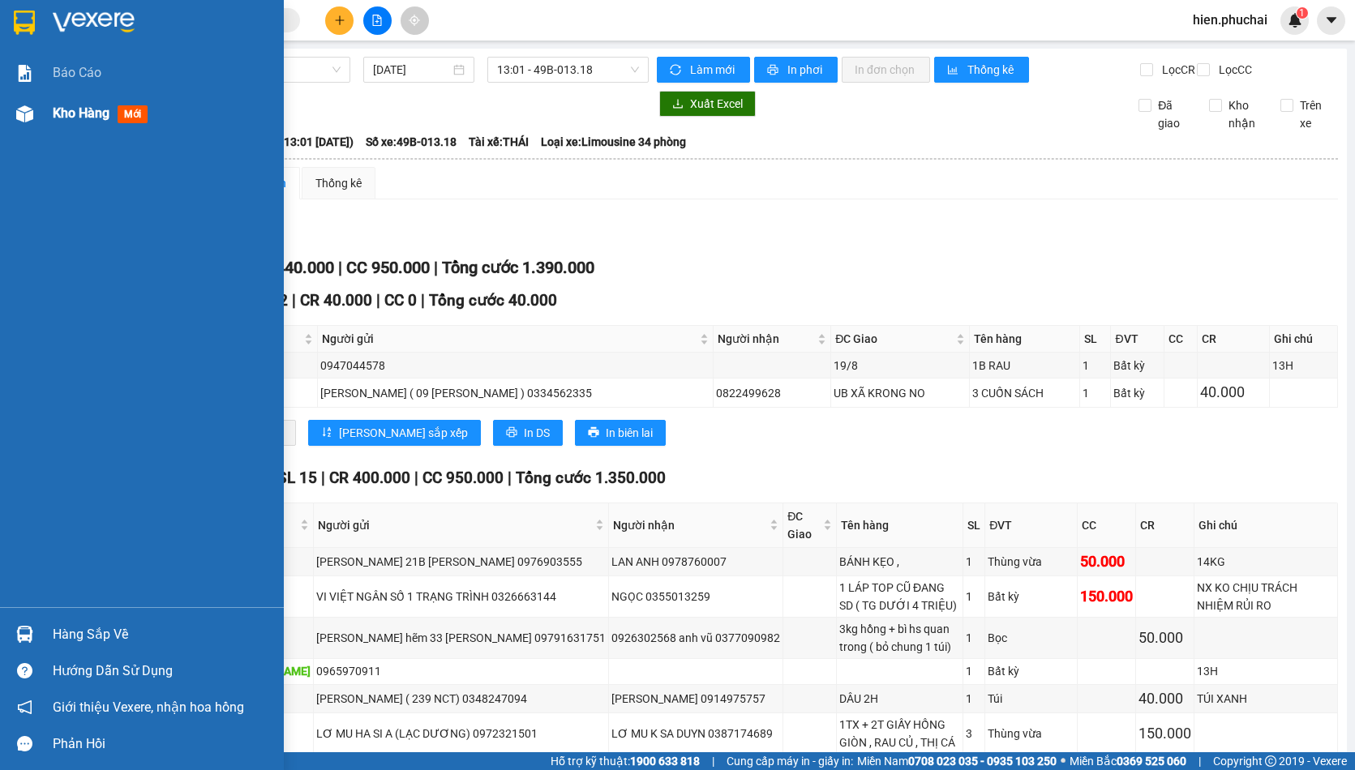
click at [45, 122] on div "Kho hàng mới" at bounding box center [142, 113] width 284 height 41
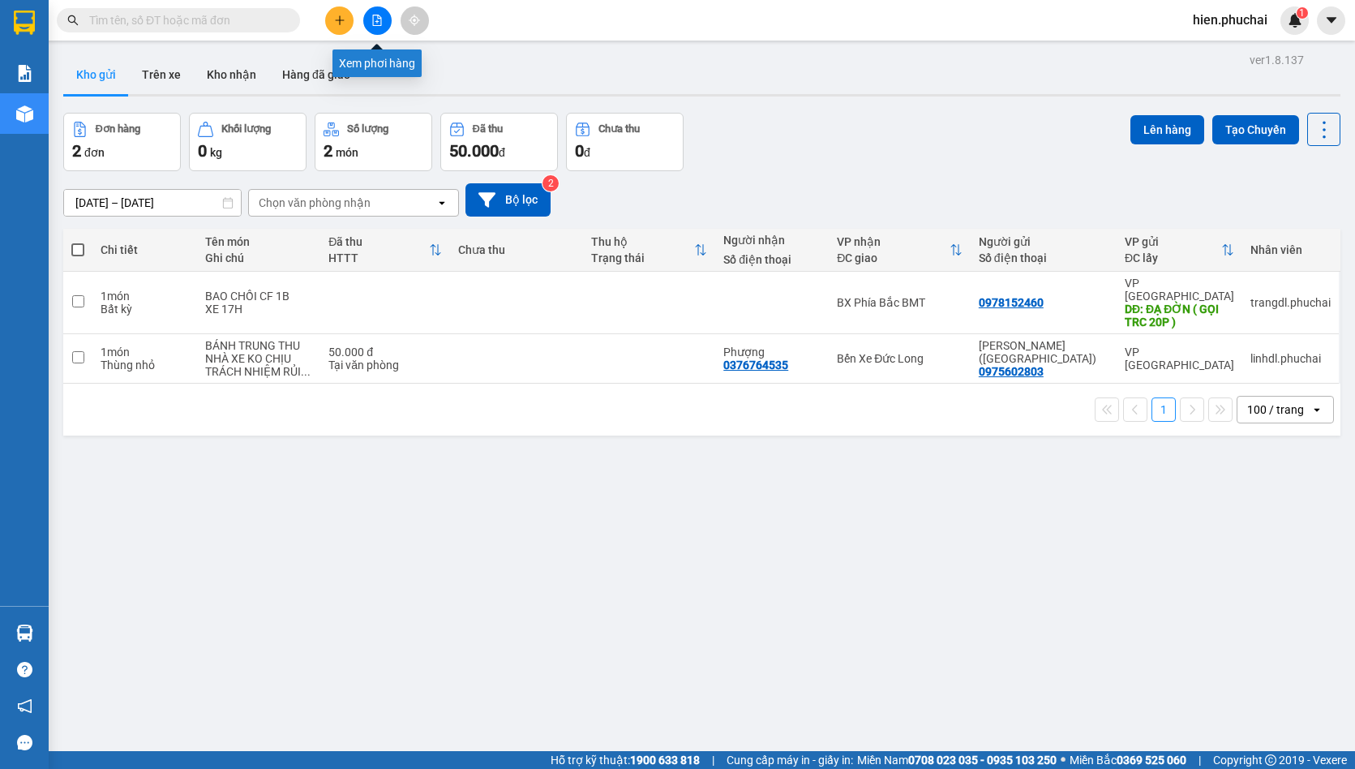
click at [375, 25] on button at bounding box center [377, 20] width 28 height 28
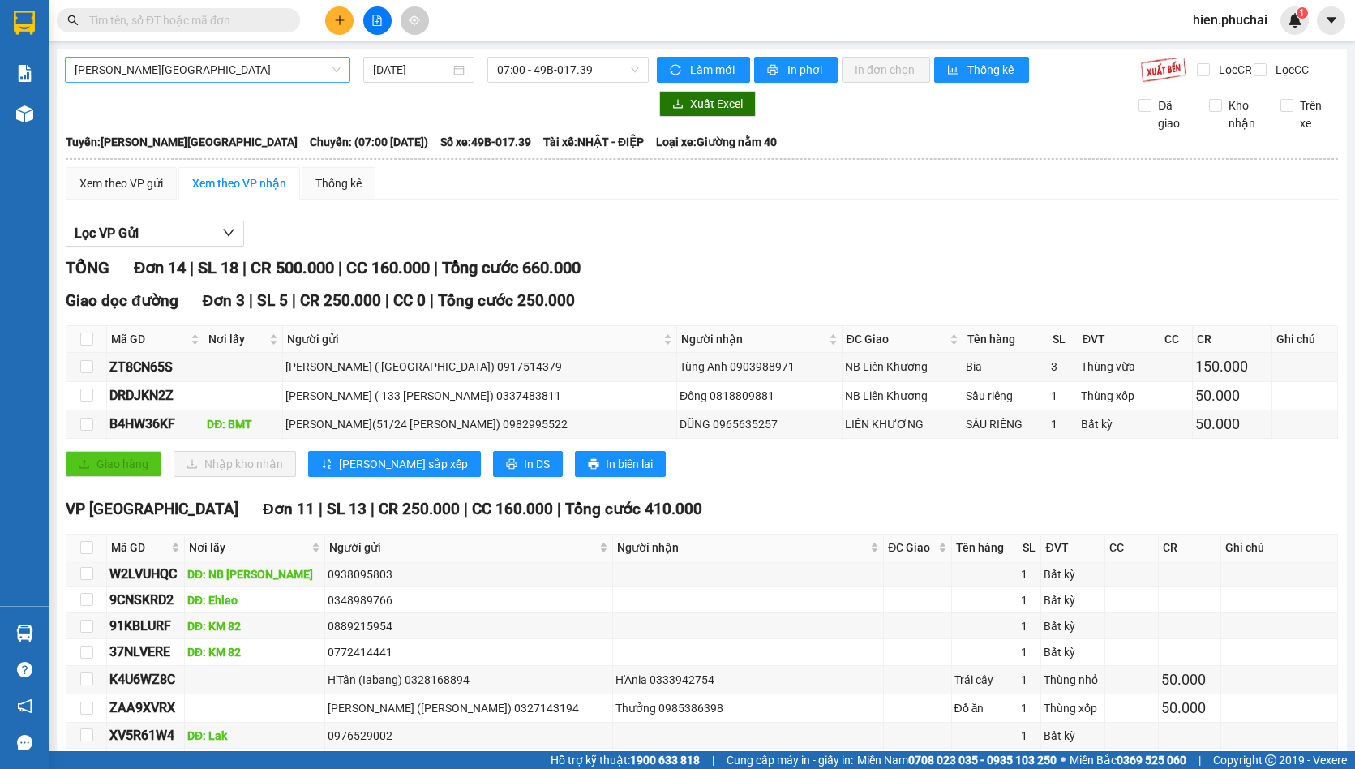
click at [240, 62] on span "Gia Lai - Đà Lạt" at bounding box center [208, 70] width 266 height 24
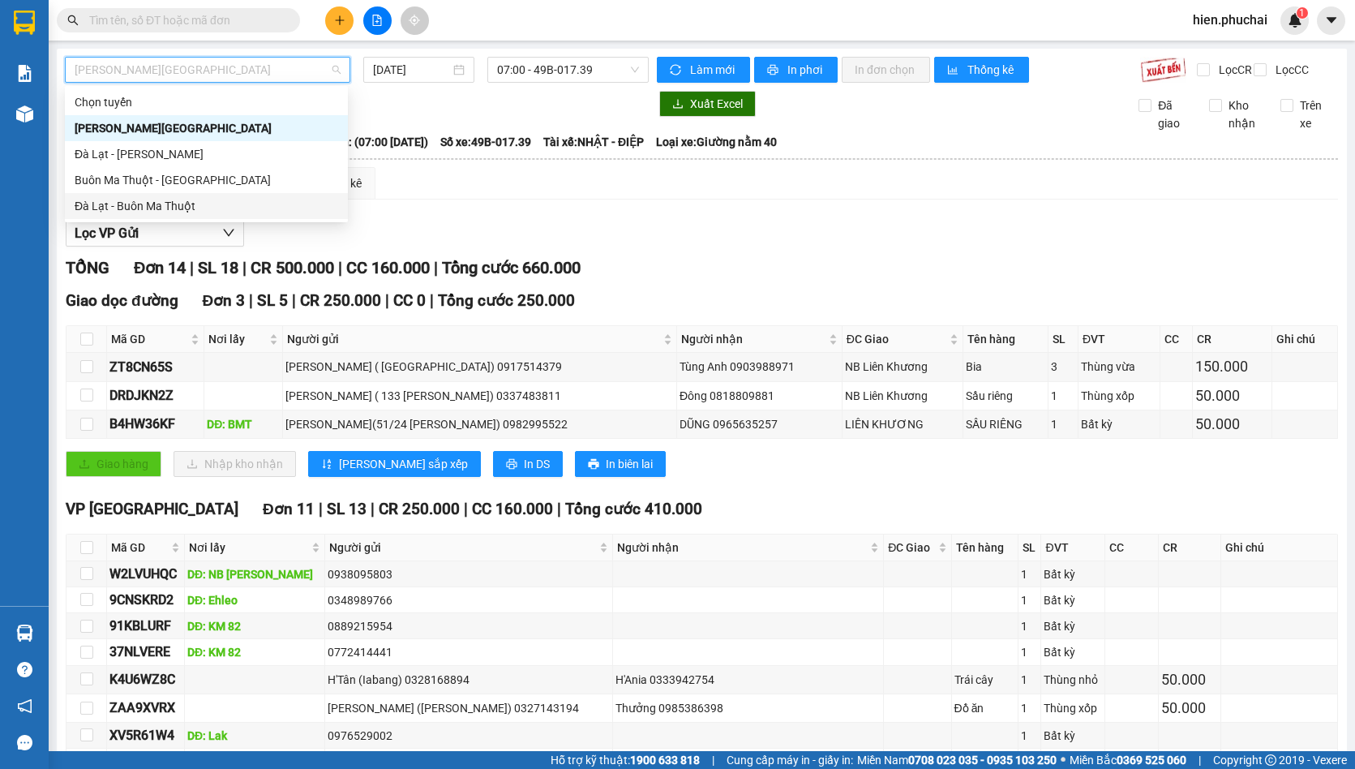
click at [184, 203] on div "Đà Lạt - Buôn Ma Thuột" at bounding box center [207, 206] width 264 height 18
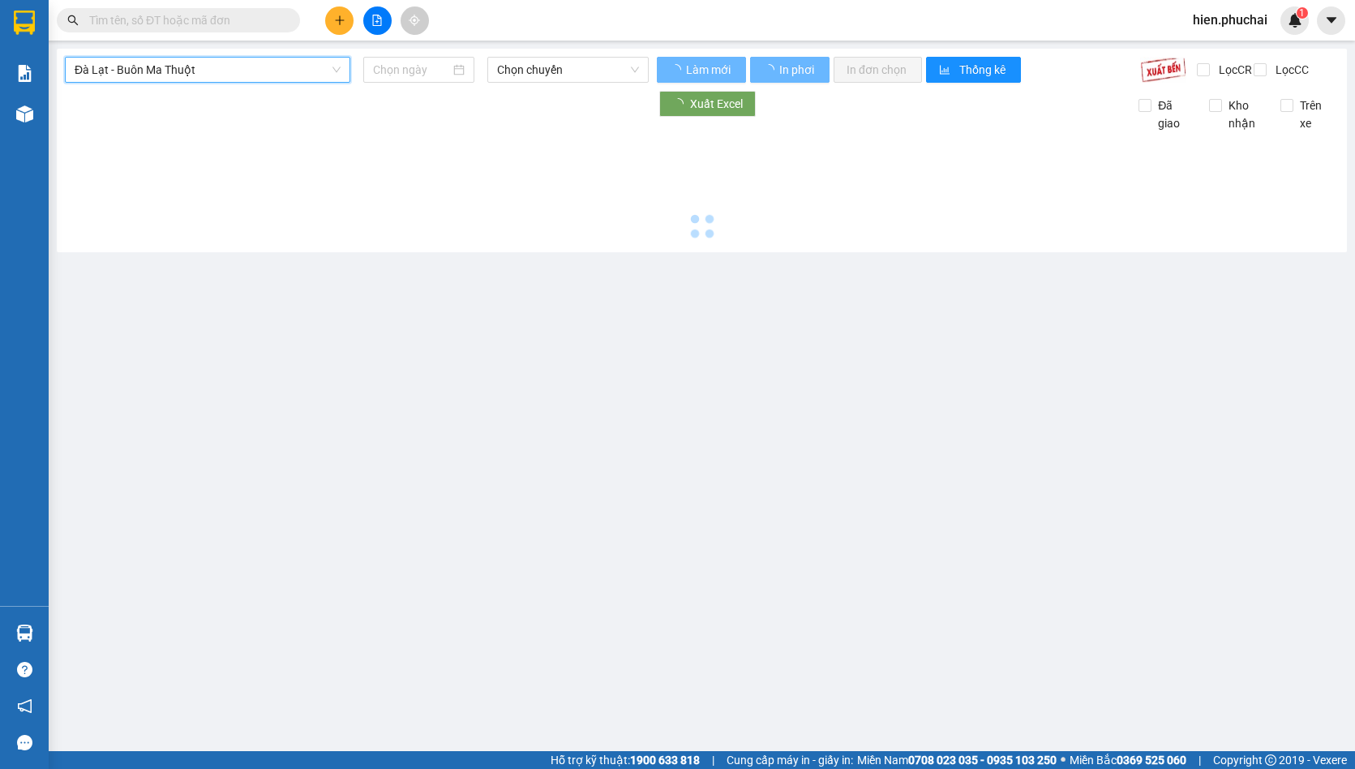
type input "13/09/2025"
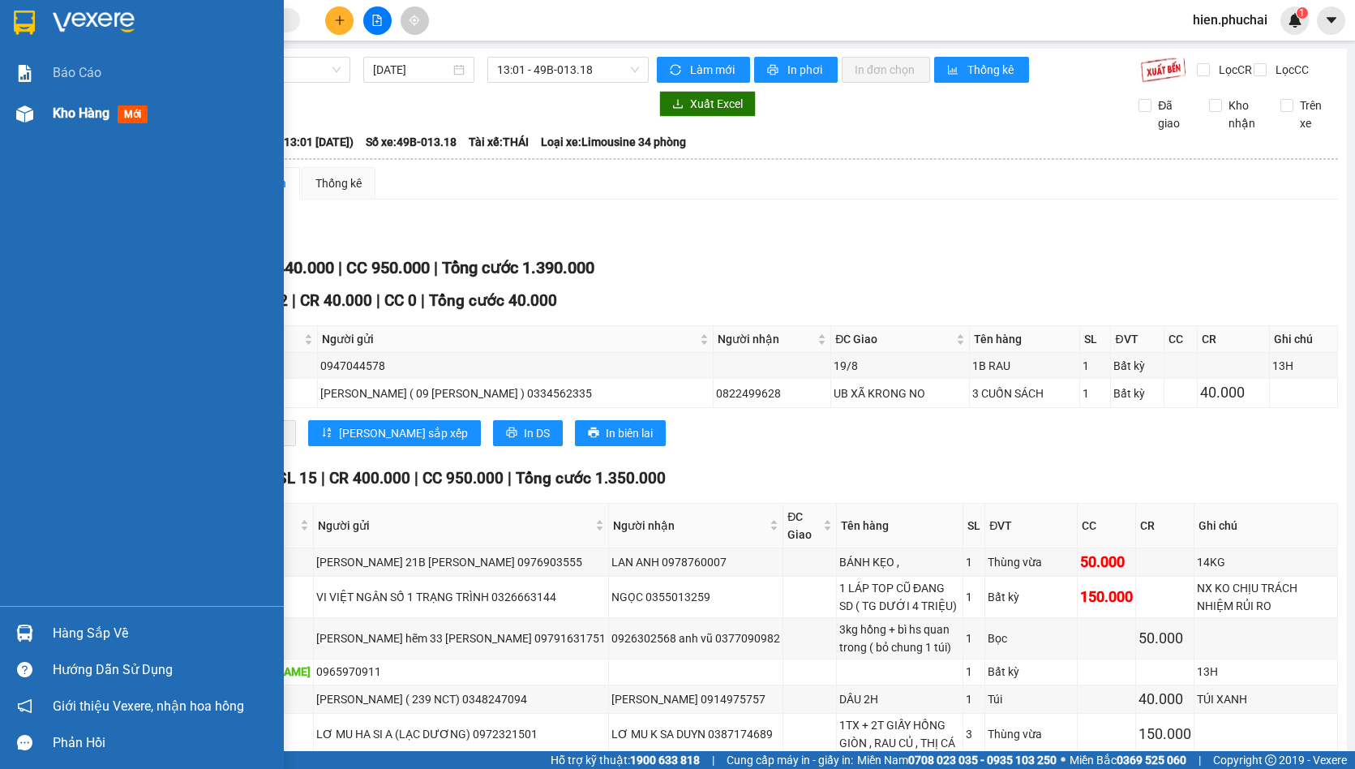
click at [93, 125] on div "Kho hàng mới" at bounding box center [162, 113] width 219 height 41
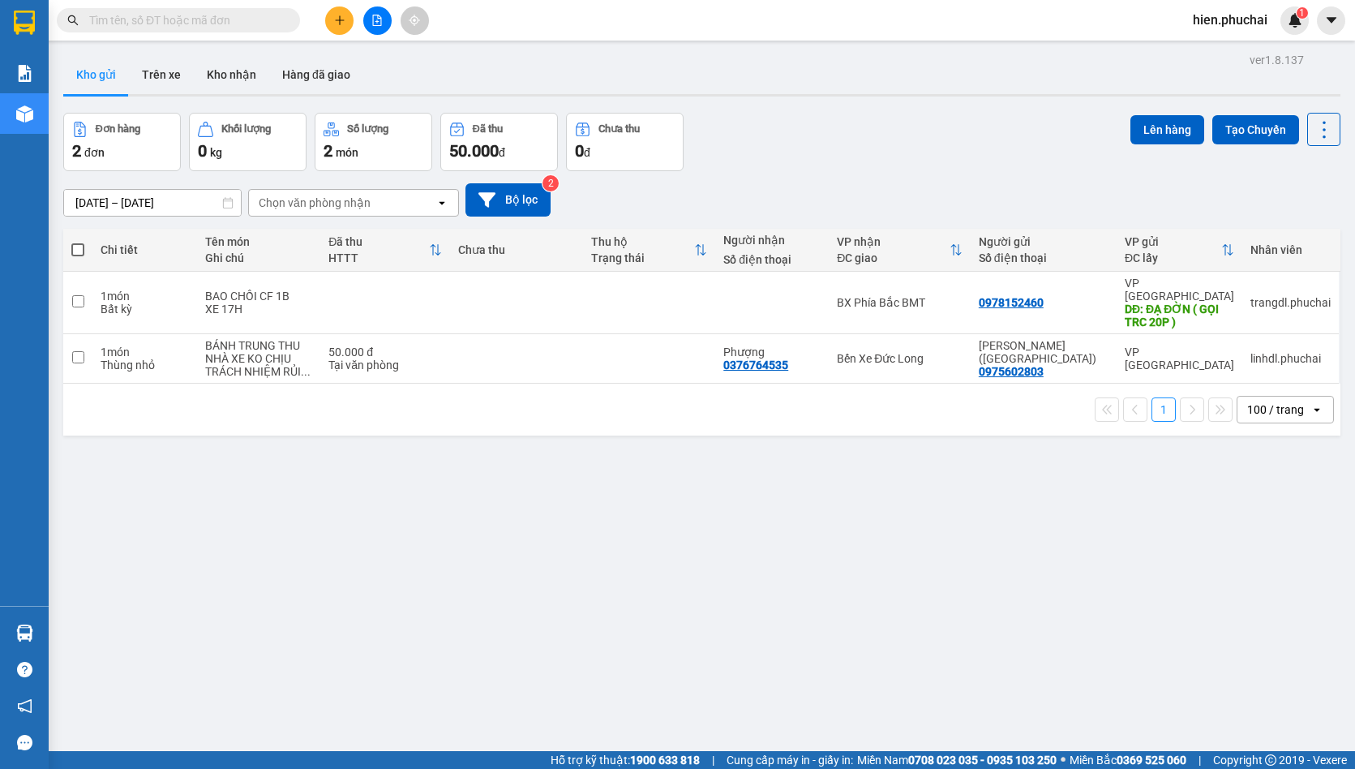
click at [843, 169] on div "Đơn hàng 2 đơn Khối lượng 0 kg Số lượng 2 món Đã thu 50.000 đ Chưa thu 0 đ Lên …" at bounding box center [701, 142] width 1277 height 58
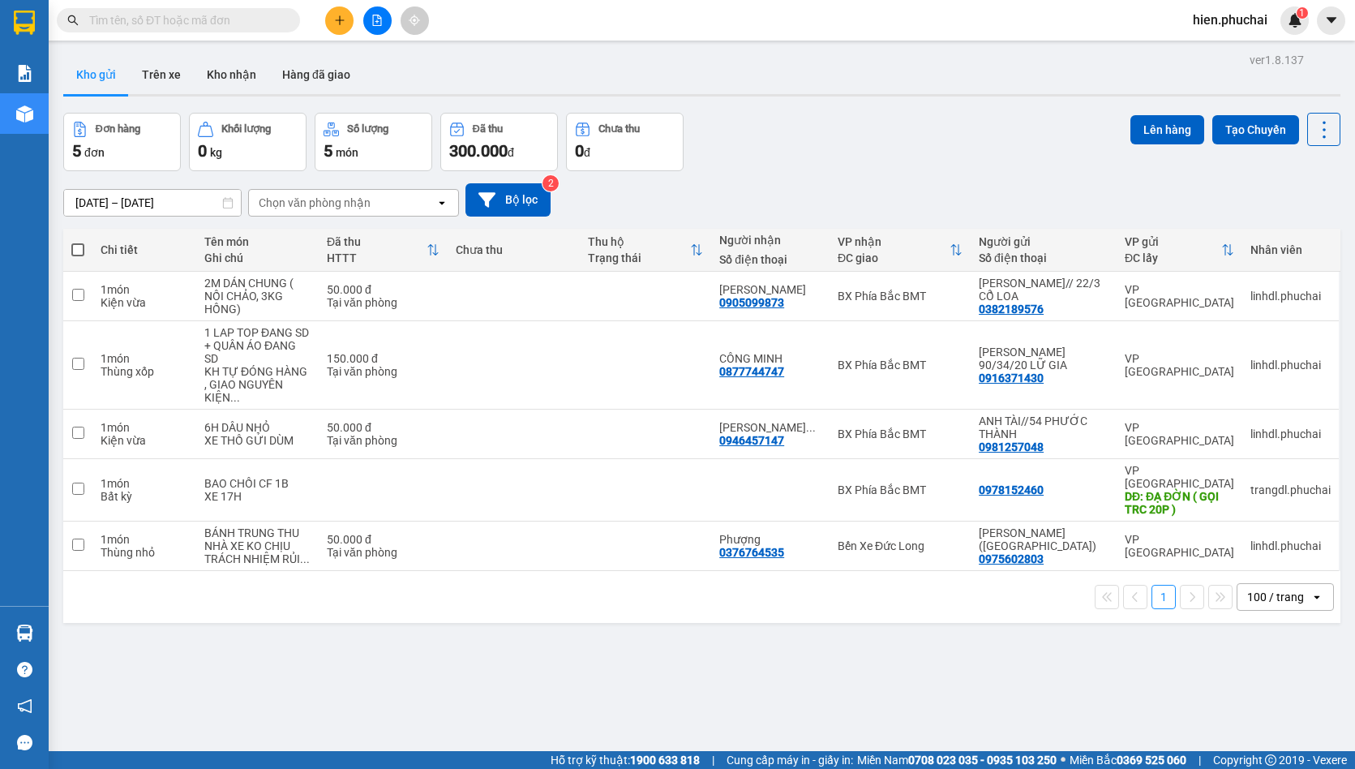
click at [379, 27] on button at bounding box center [377, 20] width 28 height 28
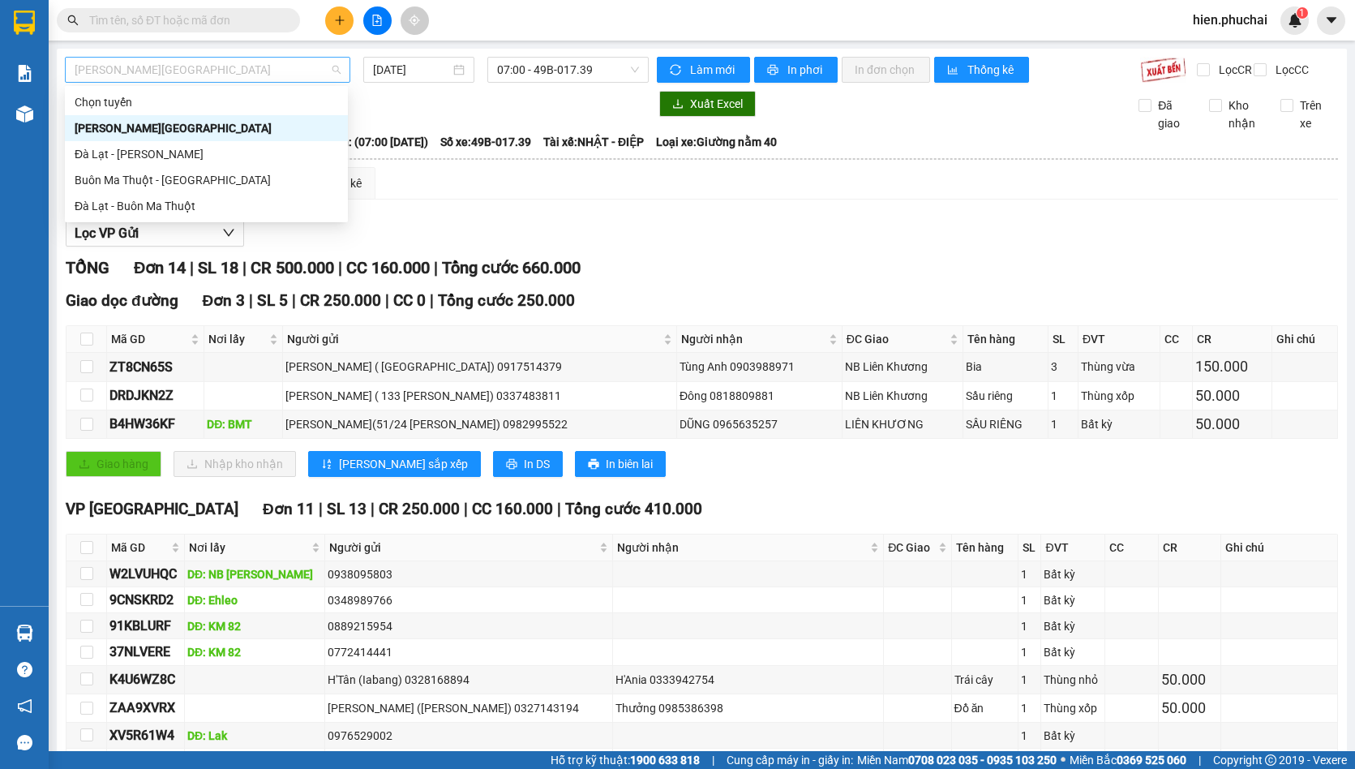
click at [196, 66] on span "[PERSON_NAME][GEOGRAPHIC_DATA]" at bounding box center [208, 70] width 266 height 24
drag, startPoint x: 175, startPoint y: 209, endPoint x: 422, endPoint y: 139, distance: 256.4
click at [175, 208] on div "Đà Lạt - Buôn Ma Thuột" at bounding box center [207, 206] width 264 height 18
type input "13/09/2025"
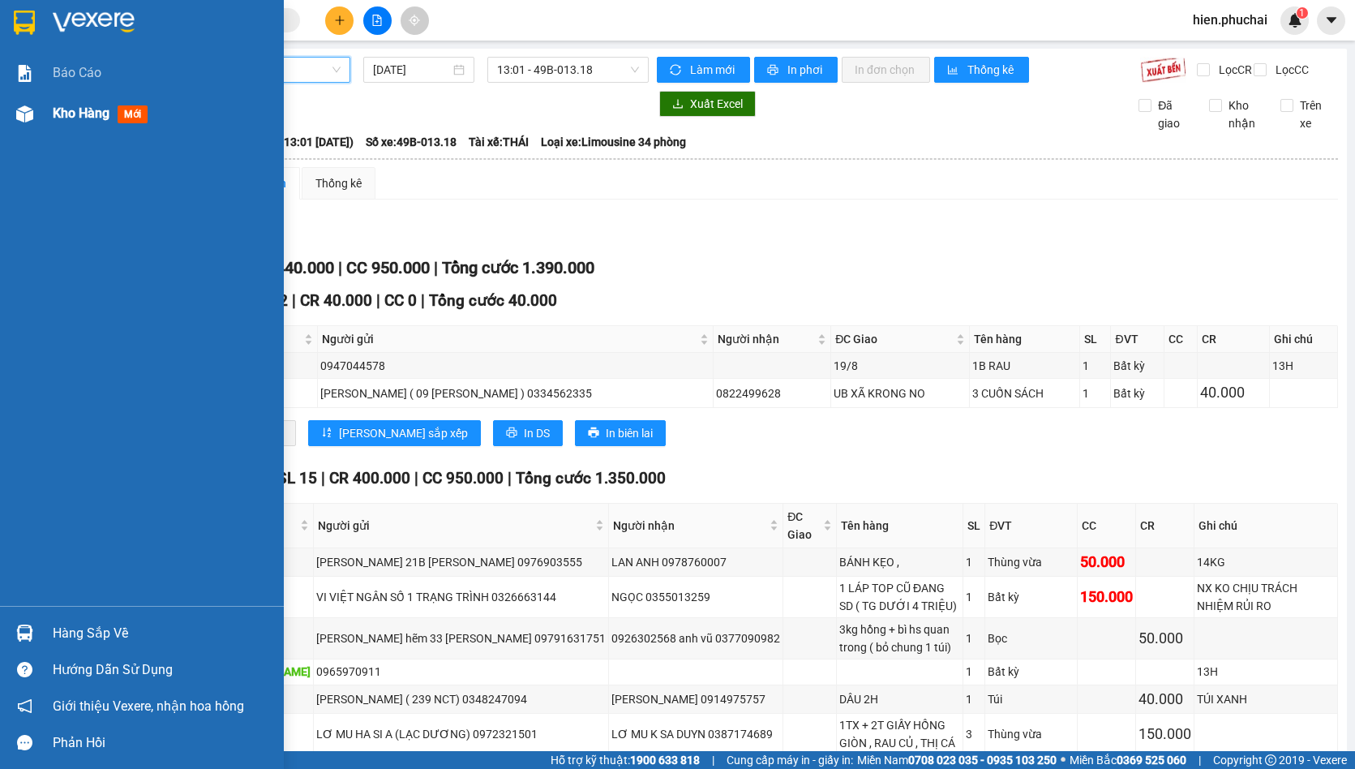
click at [32, 113] on img at bounding box center [24, 113] width 17 height 17
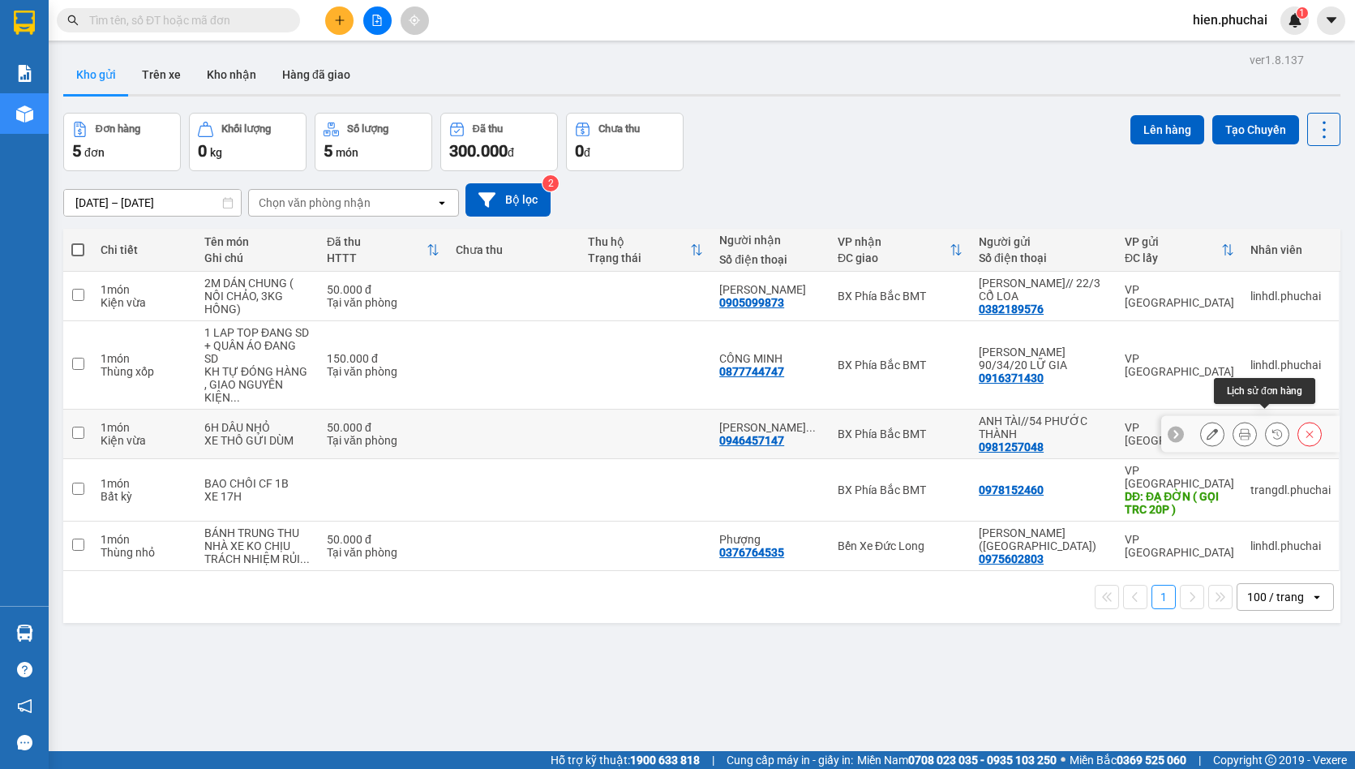
click at [1272, 429] on icon at bounding box center [1277, 434] width 10 height 10
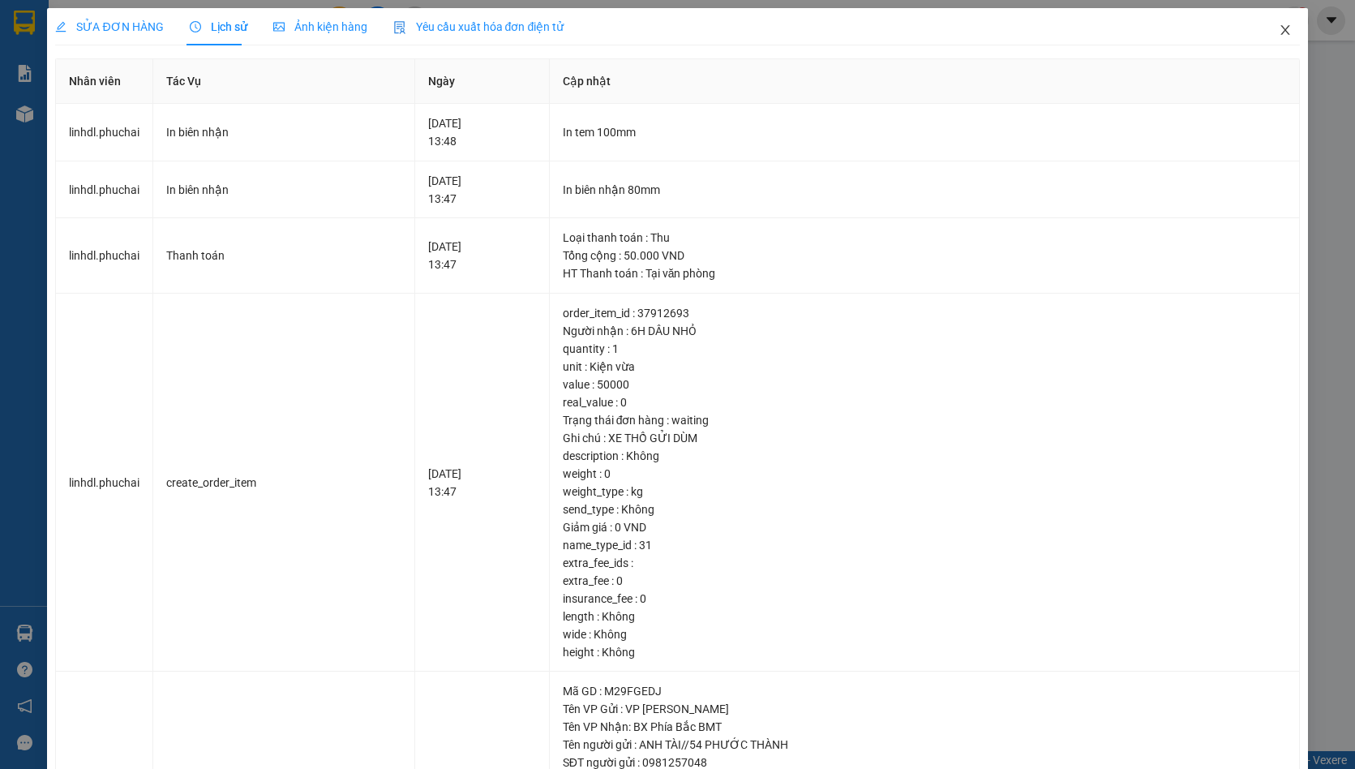
click at [1285, 38] on span "Close" at bounding box center [1285, 30] width 45 height 45
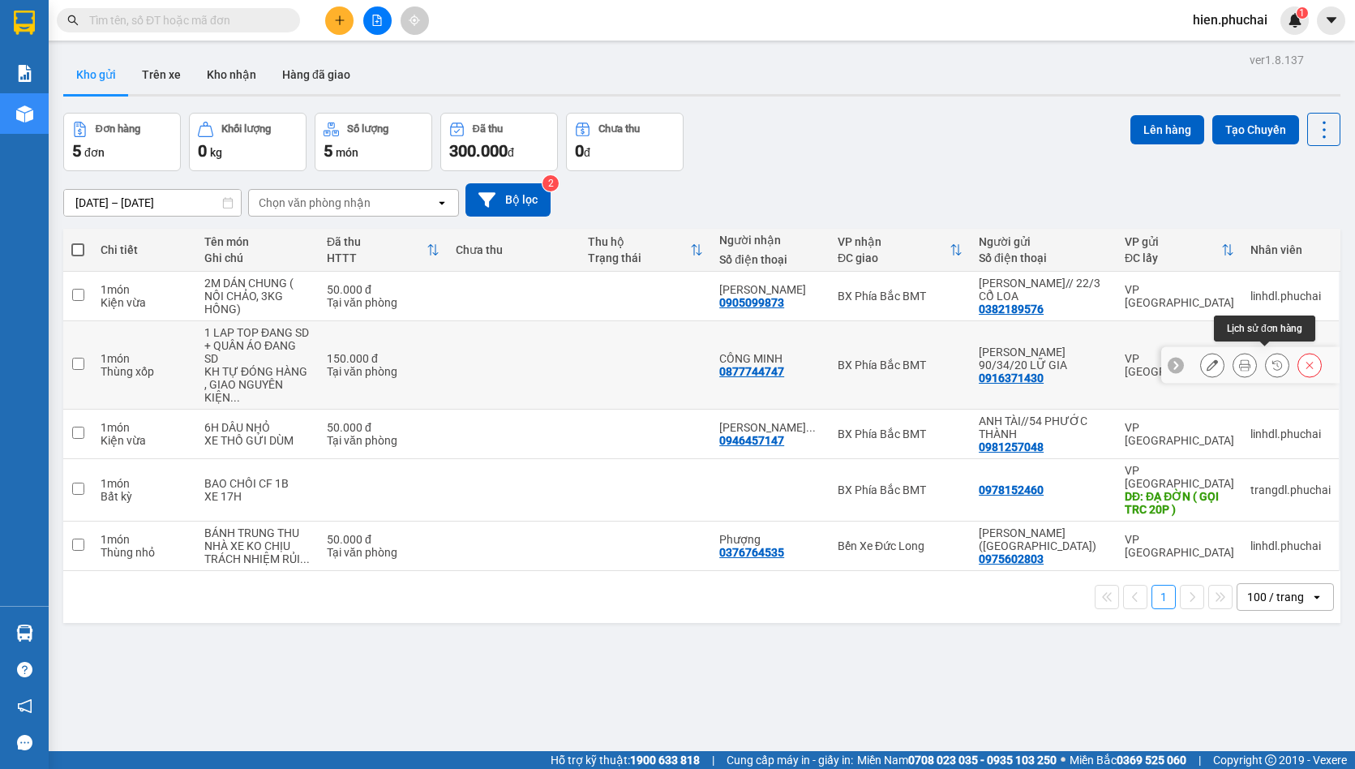
click at [1271, 361] on icon at bounding box center [1276, 364] width 11 height 11
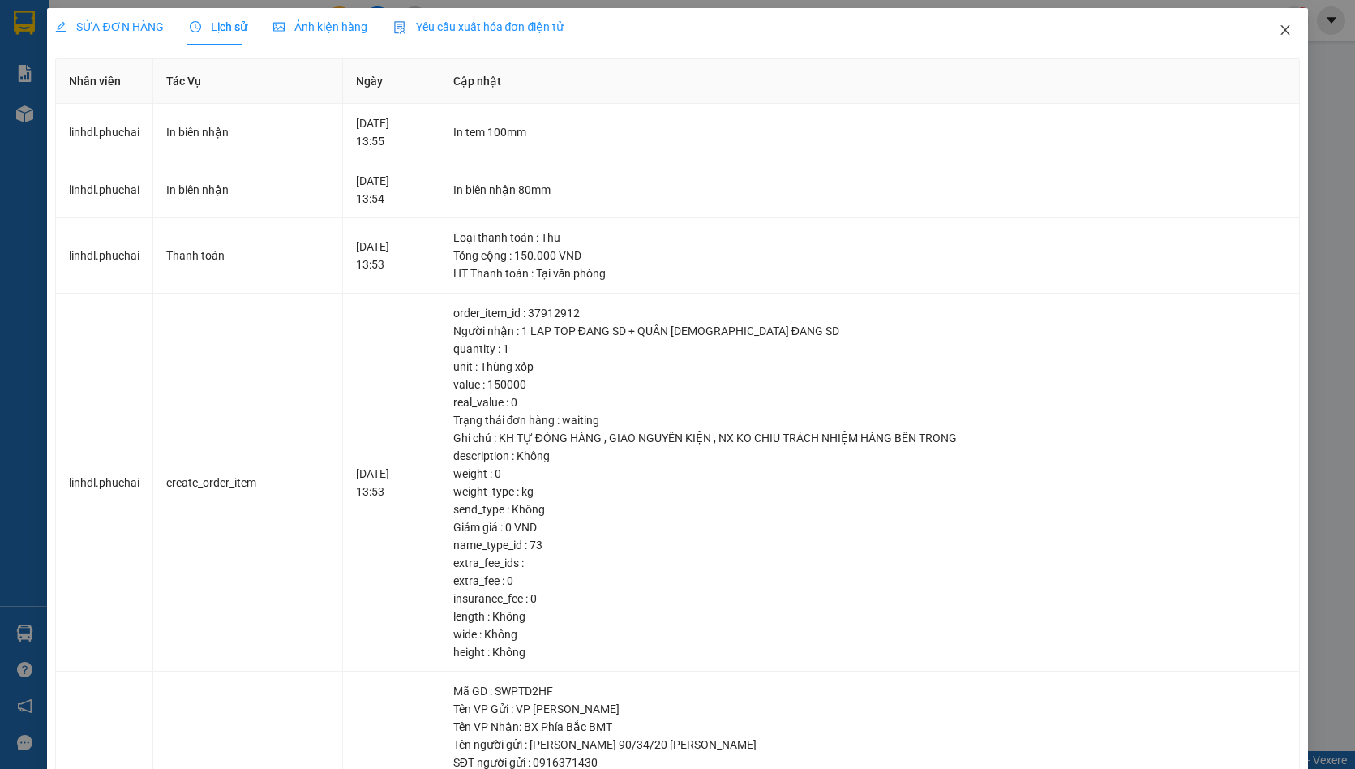
click at [1283, 24] on span "Close" at bounding box center [1285, 30] width 45 height 45
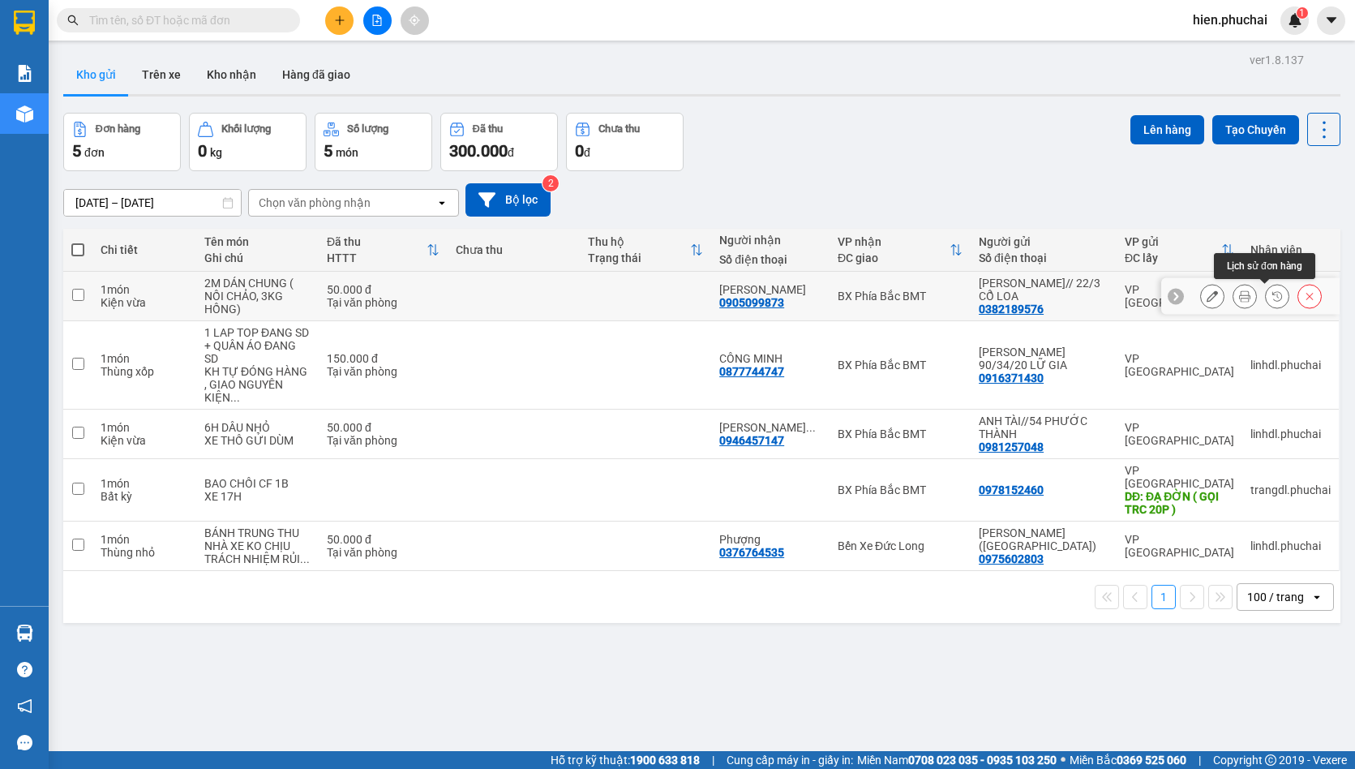
click at [1271, 298] on icon at bounding box center [1276, 295] width 11 height 11
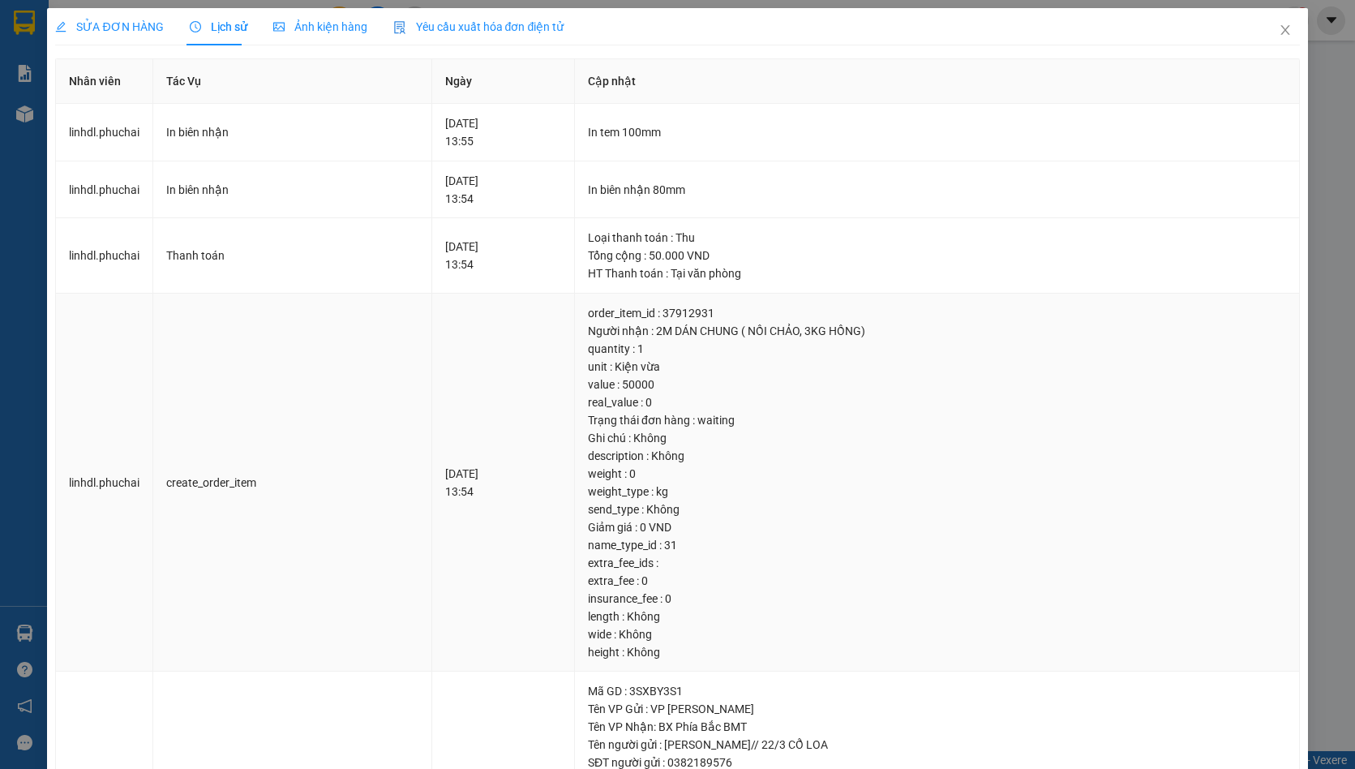
click at [897, 362] on div "unit : Kiện vừa" at bounding box center [937, 367] width 698 height 18
click at [897, 364] on div "unit : Kiện vừa" at bounding box center [937, 367] width 698 height 18
click at [901, 322] on div "Người nhận : 2M DÁN CHUNG ( NỒI CHẢO, 3KG HỒNG)" at bounding box center [937, 331] width 698 height 18
click at [1280, 22] on span "Close" at bounding box center [1285, 30] width 45 height 45
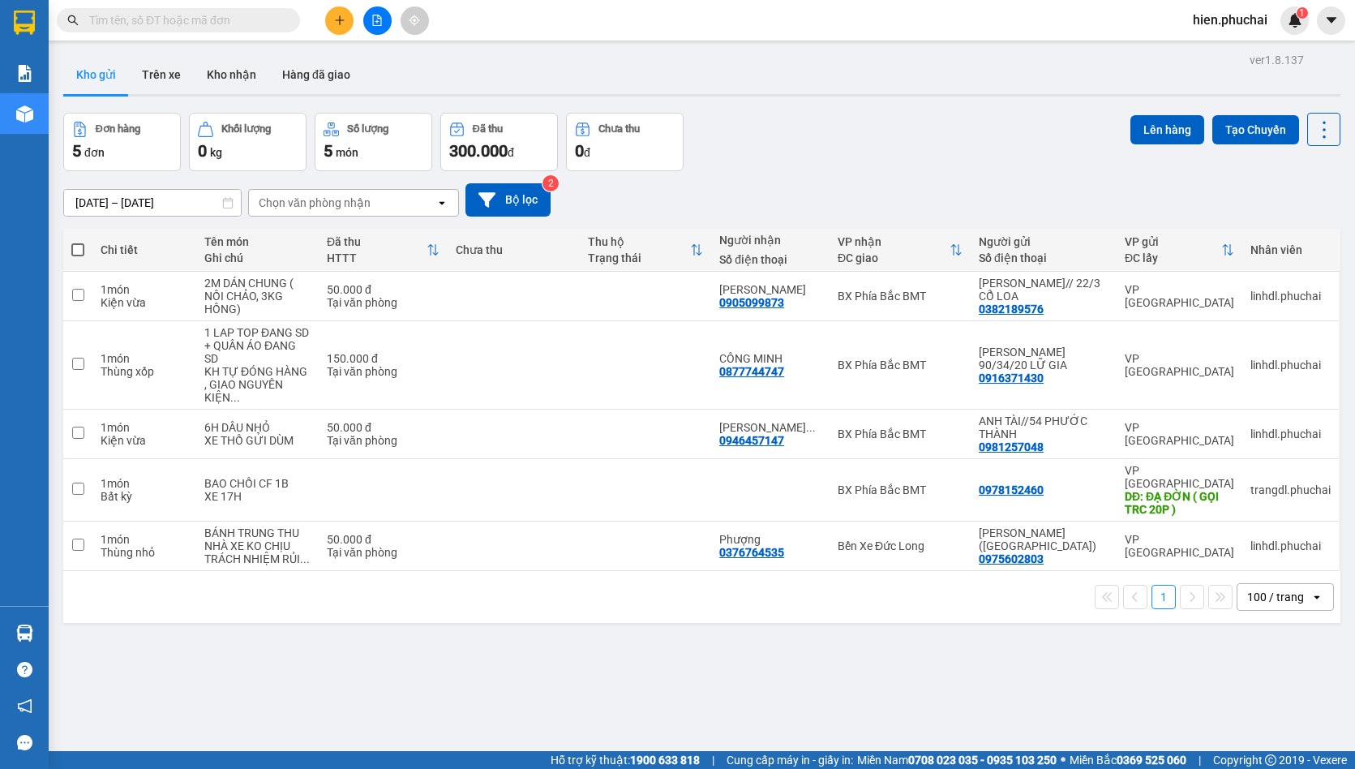
click at [766, 175] on div "11/09/2025 – 13/09/2025 Press the down arrow key to interact with the calendar …" at bounding box center [701, 200] width 1277 height 58
